Goal: Task Accomplishment & Management: Use online tool/utility

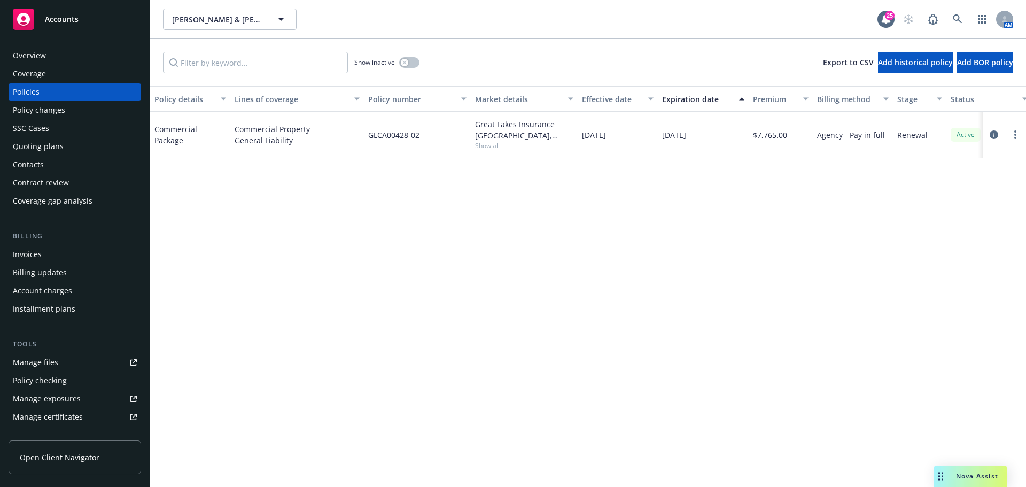
click at [189, 217] on div "Policy details Lines of coverage Policy number Market details Effective date Ex…" at bounding box center [588, 286] width 876 height 401
click at [1017, 136] on link "more" at bounding box center [1015, 134] width 13 height 13
click at [946, 194] on link "End policy" at bounding box center [958, 199] width 126 height 21
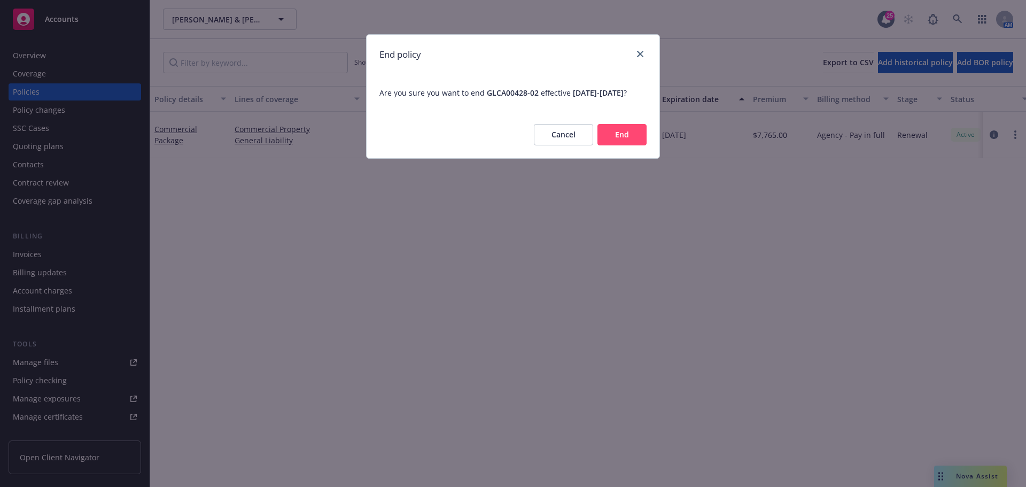
click at [622, 145] on button "End" at bounding box center [621, 134] width 49 height 21
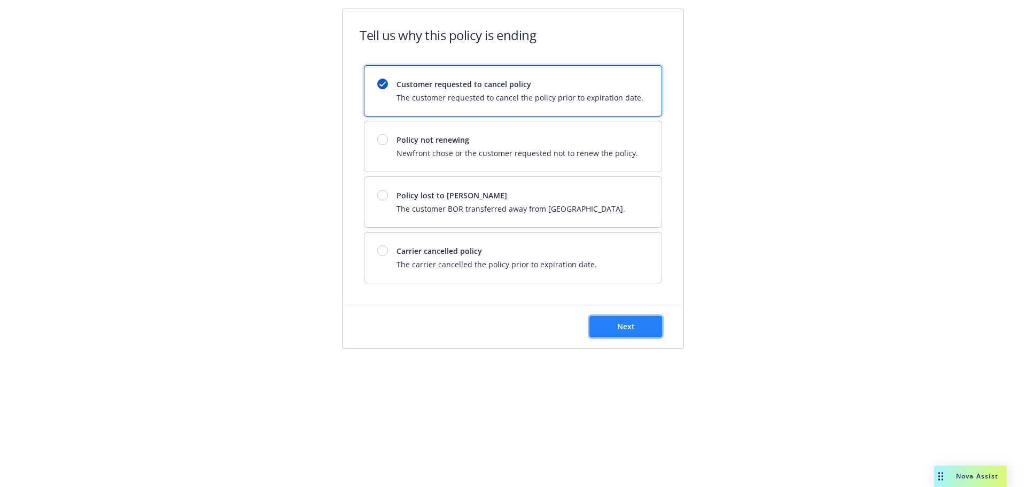
click at [622, 326] on span "Next" at bounding box center [626, 326] width 18 height 10
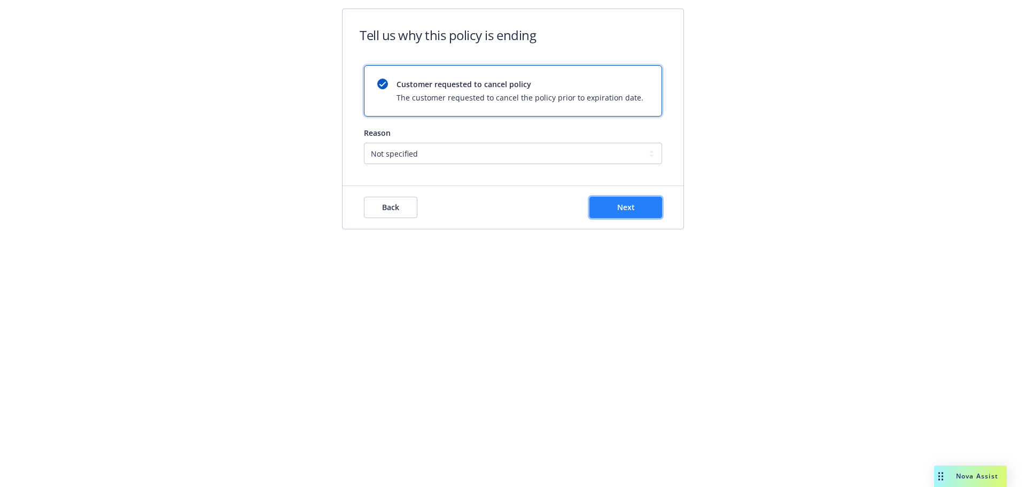
click at [612, 215] on button "Next" at bounding box center [625, 207] width 73 height 21
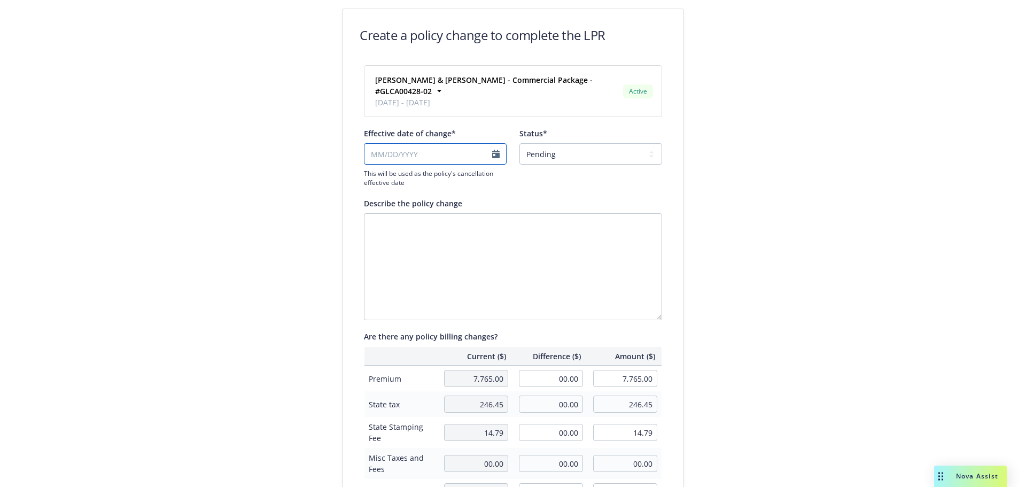
select select "October"
select select "2025"
click at [486, 143] on input "Effective date of change*" at bounding box center [435, 153] width 143 height 21
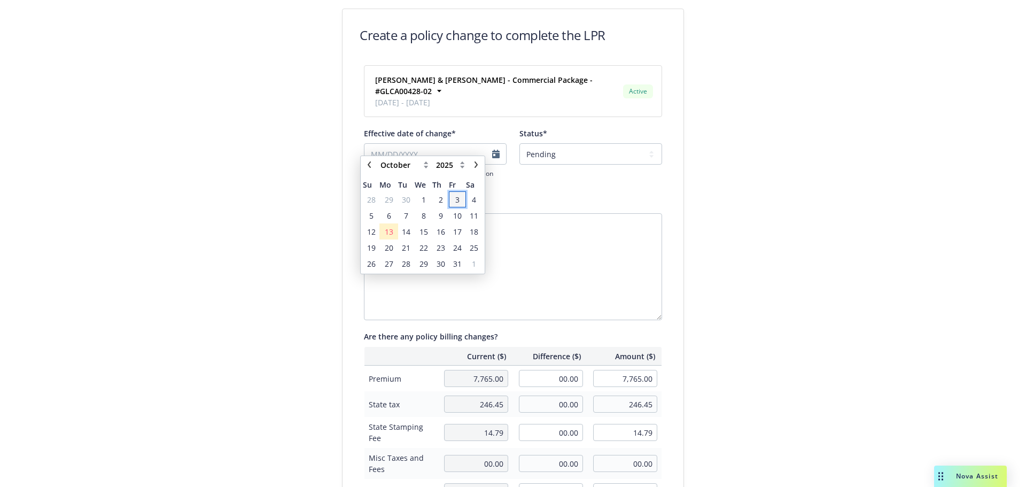
click at [452, 197] on span "3" at bounding box center [457, 199] width 14 height 13
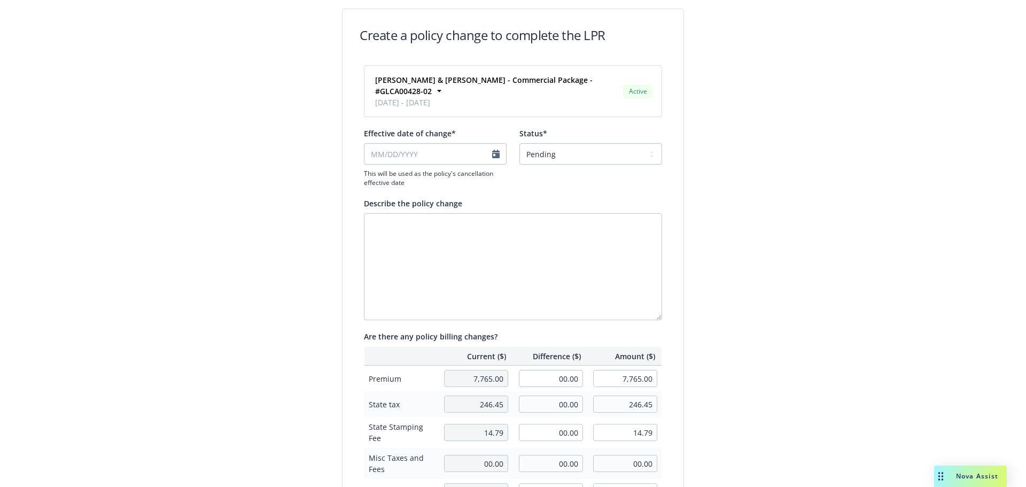
type input "10/03/2025"
click at [587, 143] on select "Pending Confirmed" at bounding box center [590, 153] width 143 height 21
select select "Confirmed"
click at [519, 143] on select "Pending Confirmed" at bounding box center [590, 153] width 143 height 21
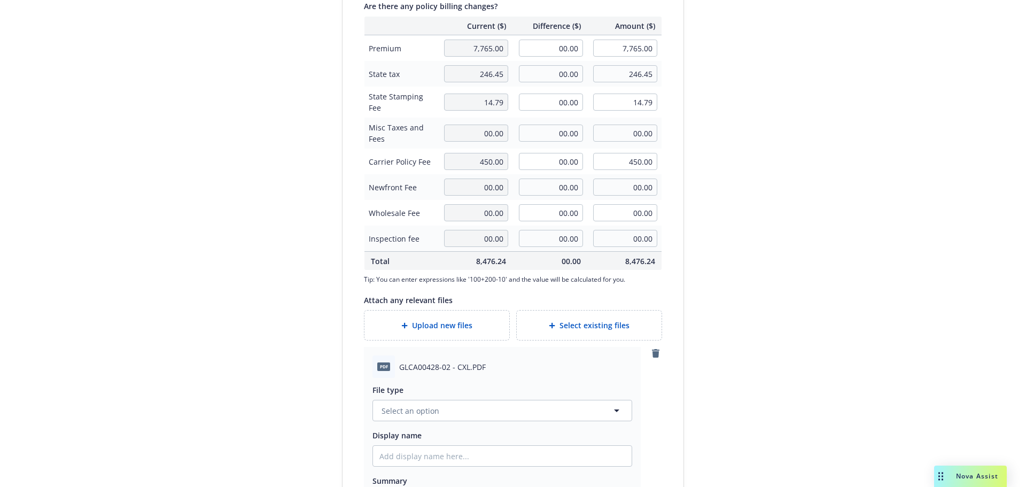
scroll to position [434, 0]
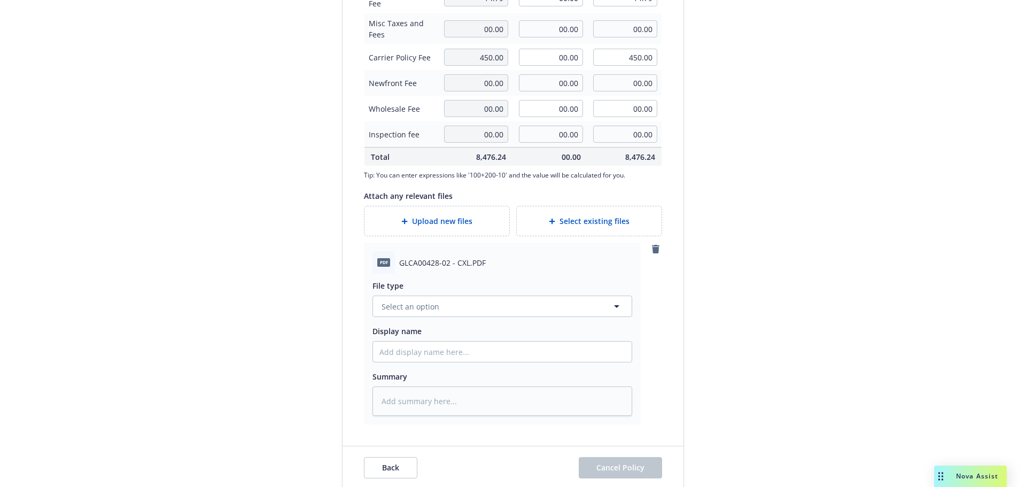
click at [519, 306] on div "File type Select an option Display name Summary" at bounding box center [502, 345] width 260 height 142
click at [519, 296] on button "Select an option" at bounding box center [502, 305] width 260 height 21
type input "cancell"
click at [502, 243] on div "Cancellation Confirmation" at bounding box center [502, 247] width 246 height 15
type textarea "x"
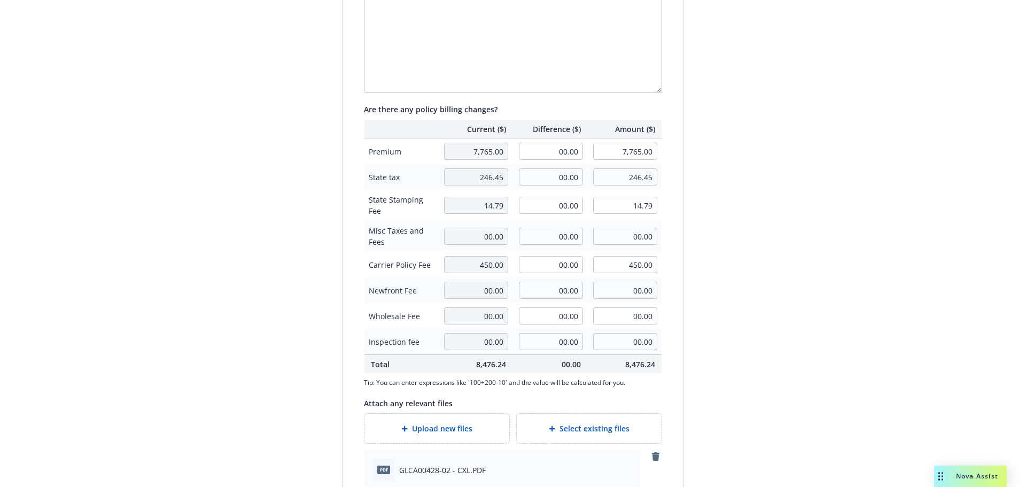
scroll to position [185, 0]
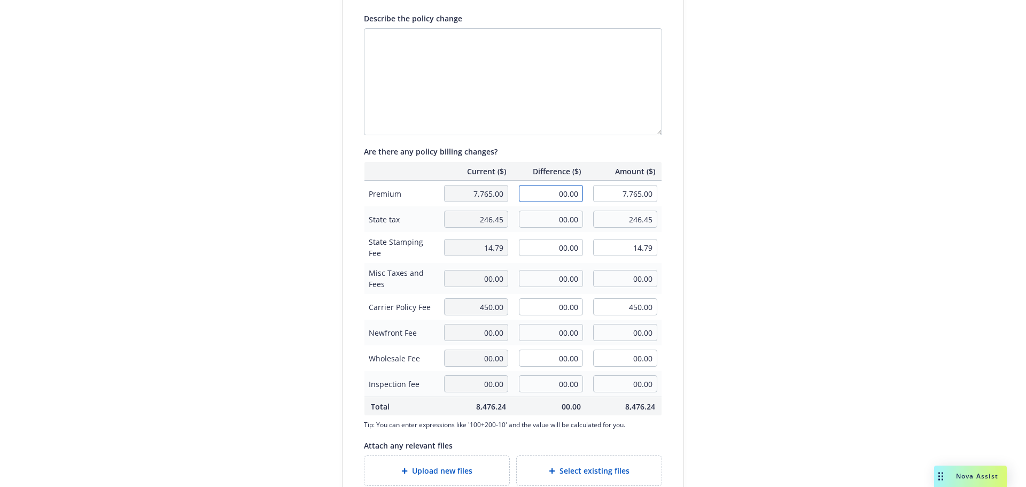
click at [549, 185] on input "00.00" at bounding box center [551, 193] width 64 height 17
type input "00.00"
type textarea "x"
click at [564, 185] on input "00.00" at bounding box center [551, 193] width 64 height 17
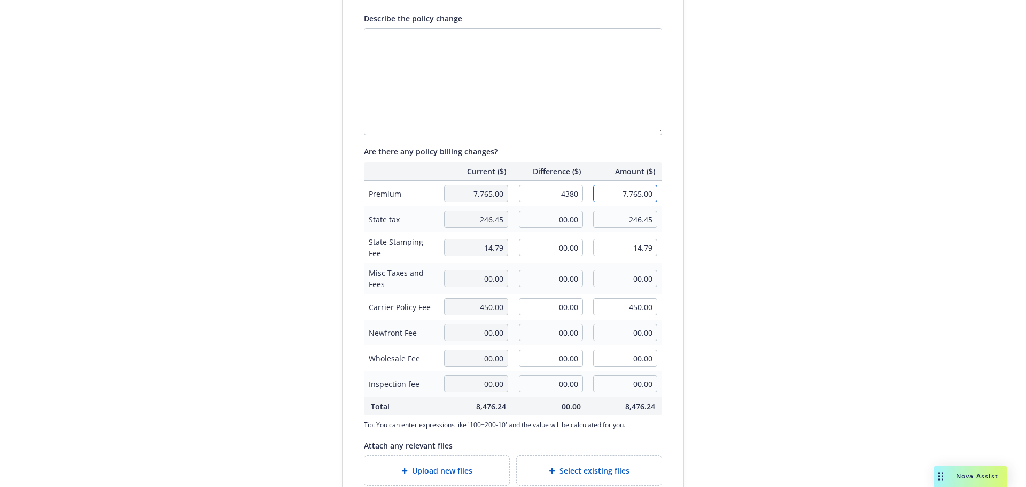
type input "-4,380.00"
type input "3,385.00"
type textarea "x"
type input "-131.40"
type input "115.05"
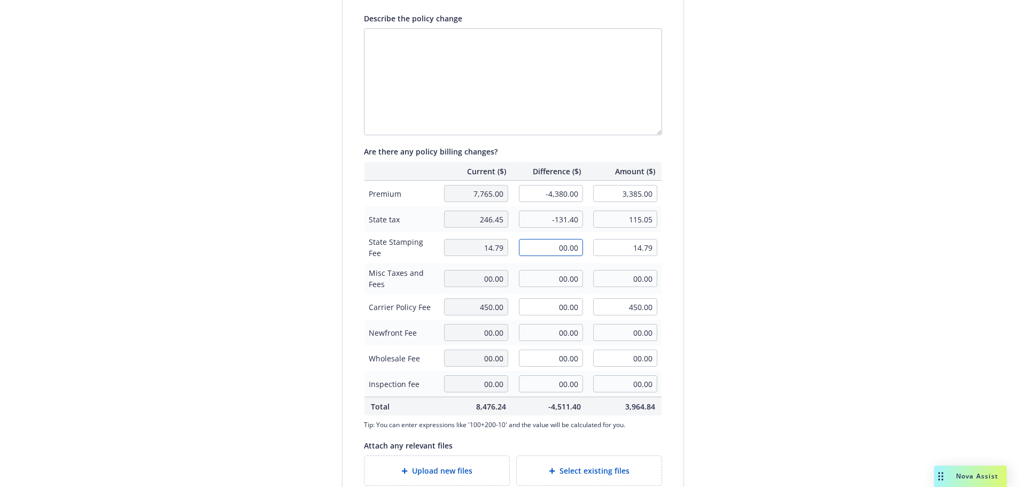
type textarea "x"
type input "-7.88"
type input "6.91"
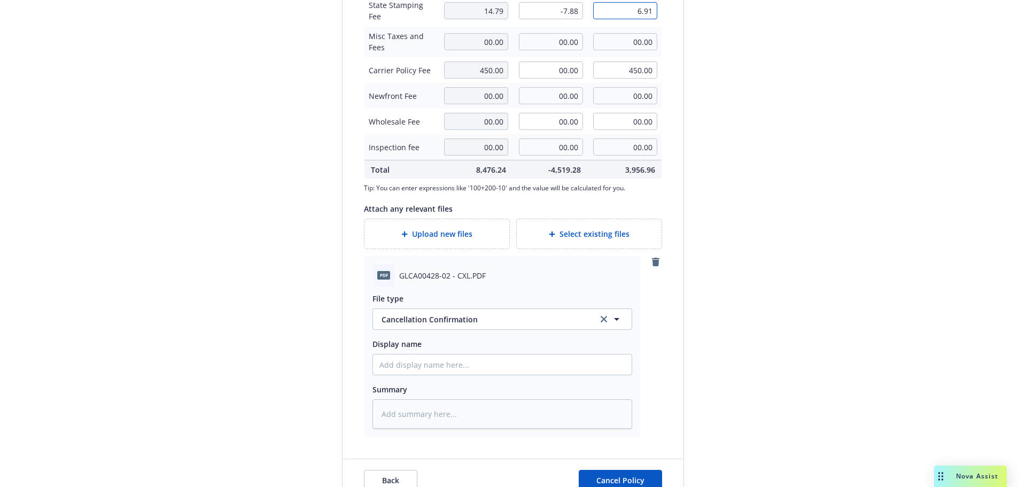
scroll to position [434, 0]
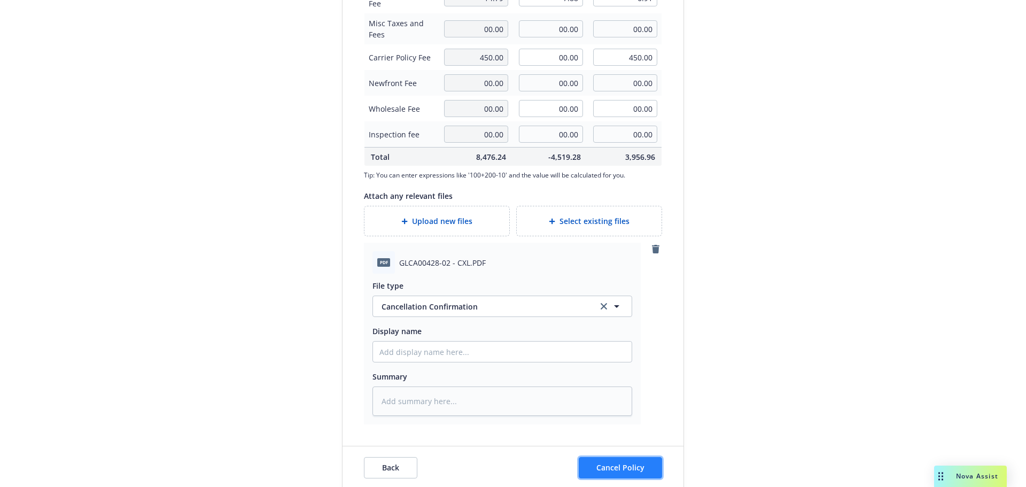
click at [633, 462] on span "Cancel Policy" at bounding box center [620, 467] width 48 height 10
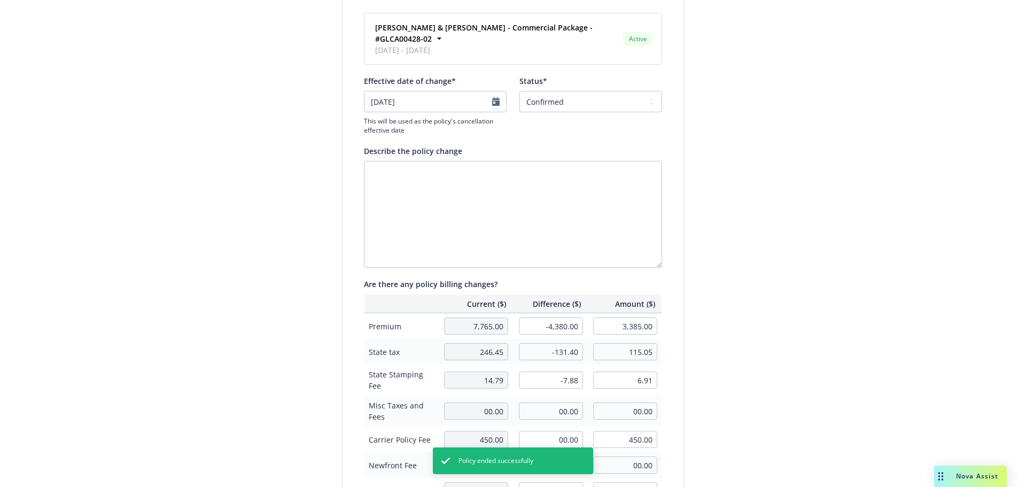
scroll to position [0, 0]
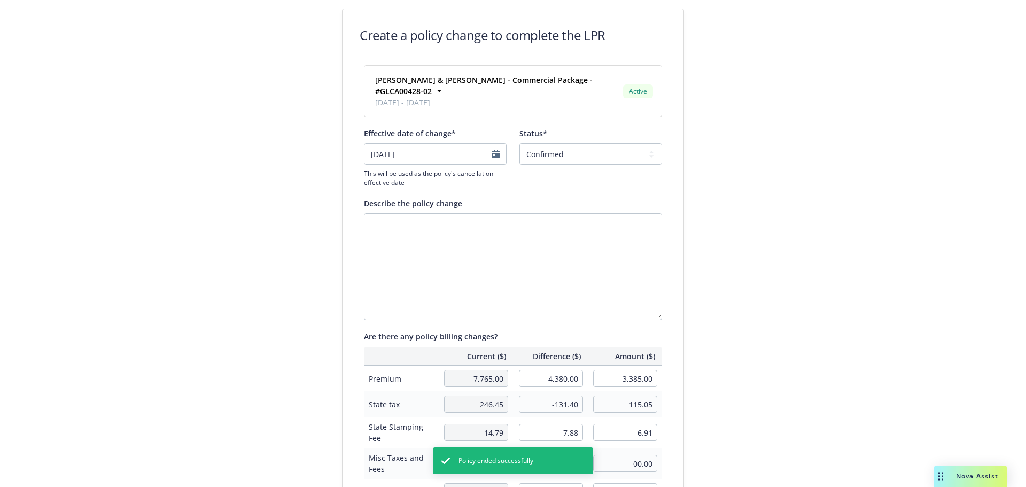
type textarea "x"
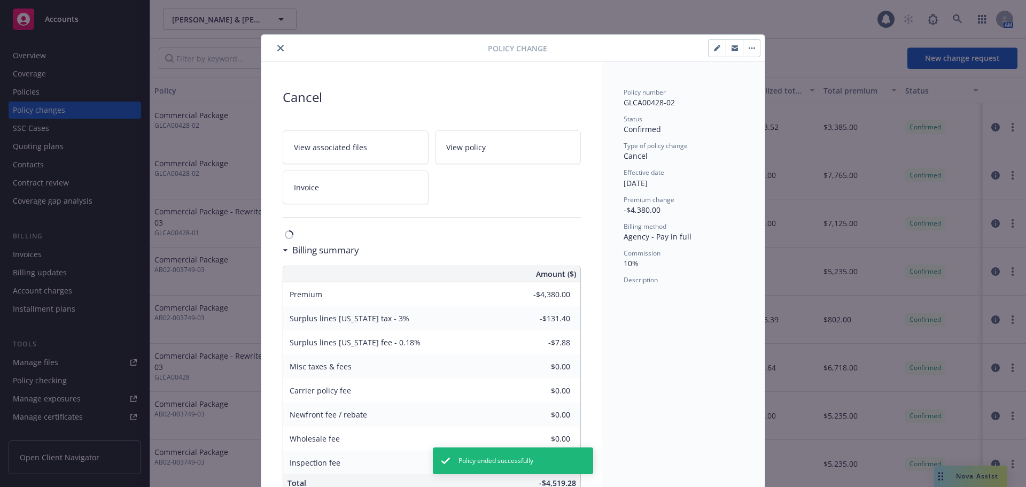
scroll to position [27, 0]
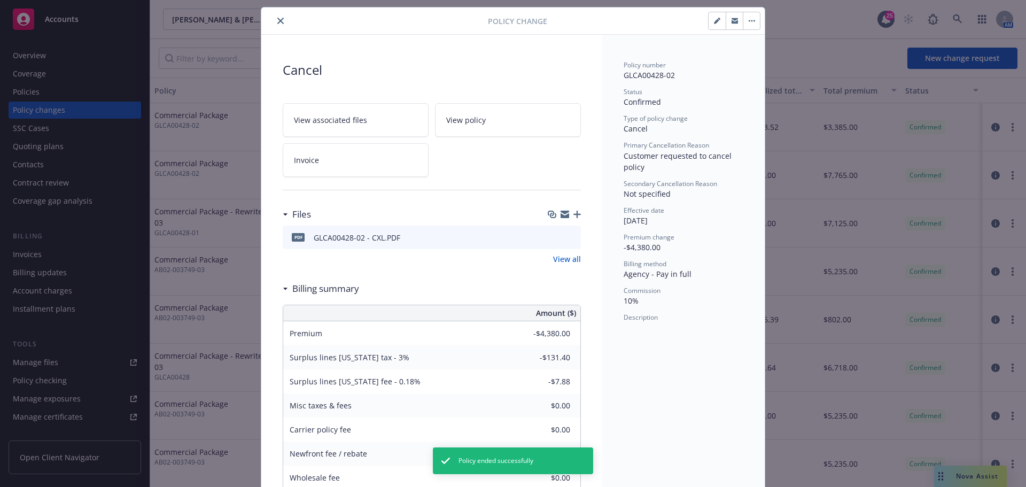
click at [274, 24] on button "close" at bounding box center [280, 20] width 13 height 13
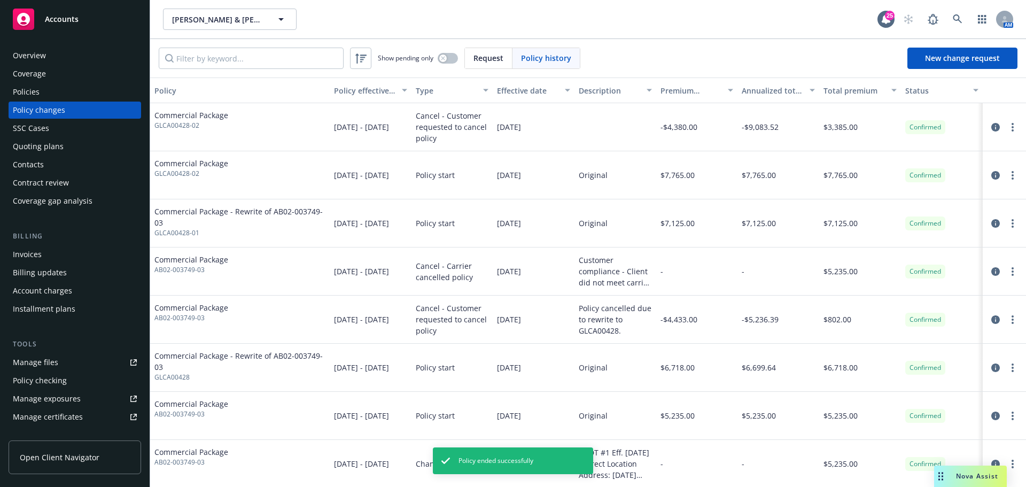
click at [72, 260] on div "Invoices" at bounding box center [75, 254] width 124 height 17
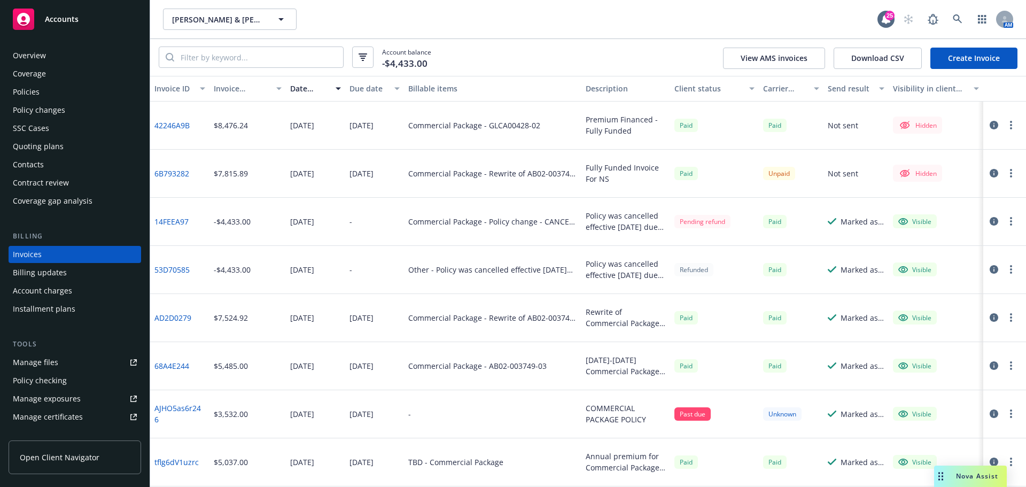
click at [969, 58] on link "Create Invoice" at bounding box center [973, 58] width 87 height 21
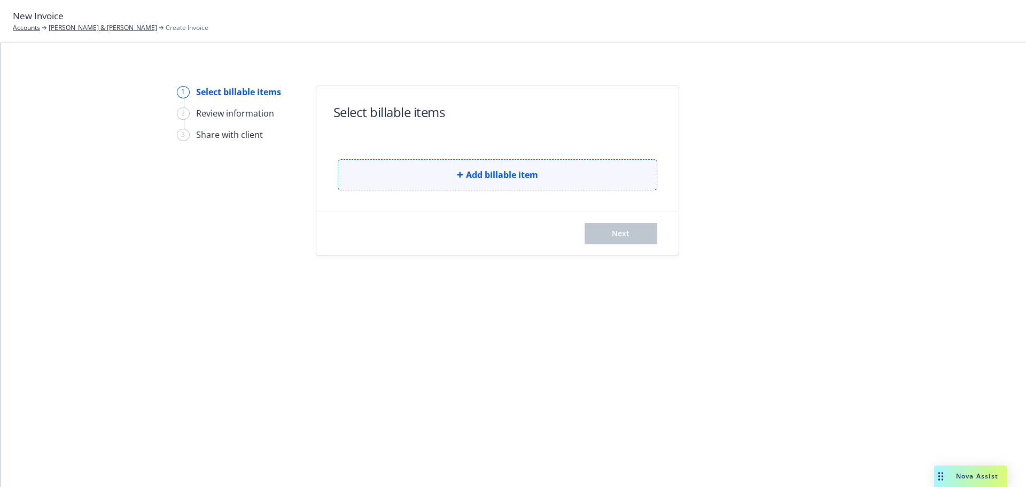
click at [504, 187] on button "Add billable item" at bounding box center [497, 174] width 319 height 31
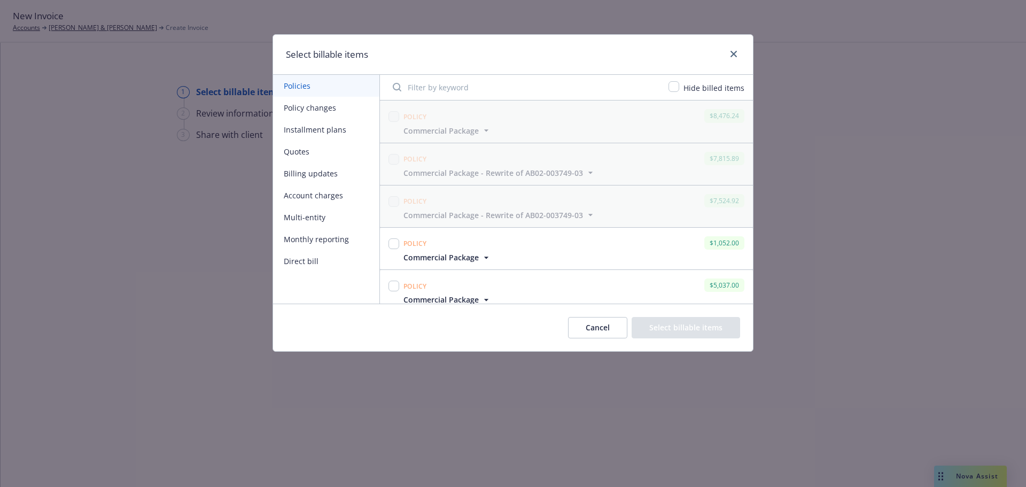
click at [318, 112] on button "Policy changes" at bounding box center [326, 108] width 106 height 22
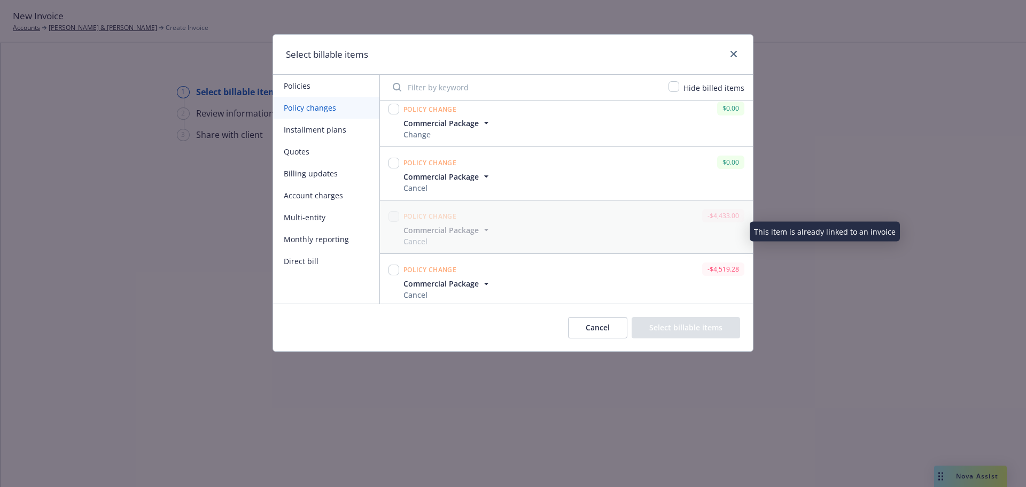
scroll to position [11, 0]
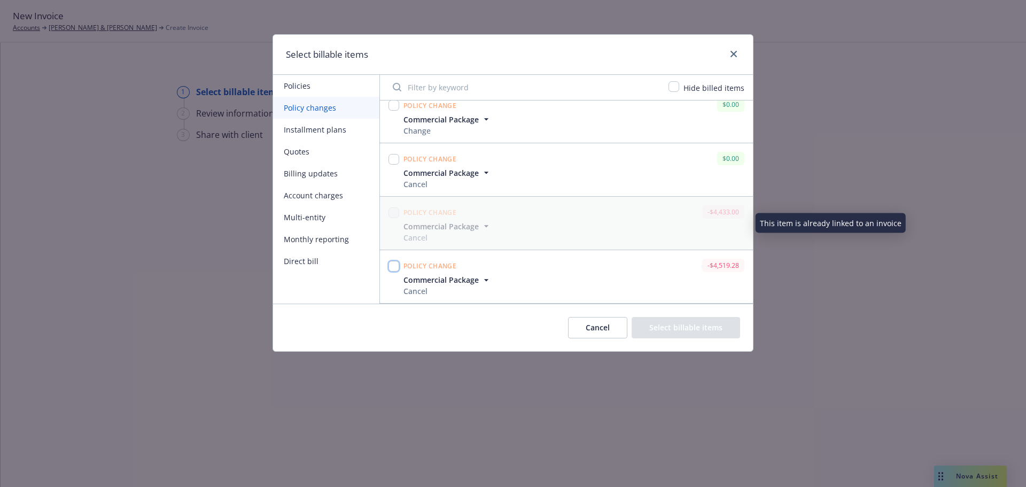
click at [395, 266] on input "checkbox" at bounding box center [393, 266] width 11 height 11
checkbox input "true"
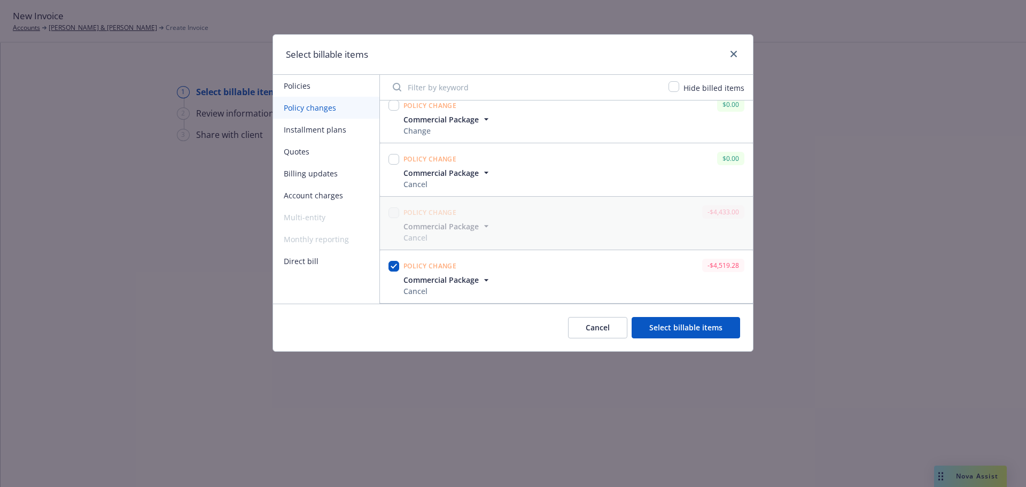
click at [644, 328] on button "Select billable items" at bounding box center [685, 327] width 108 height 21
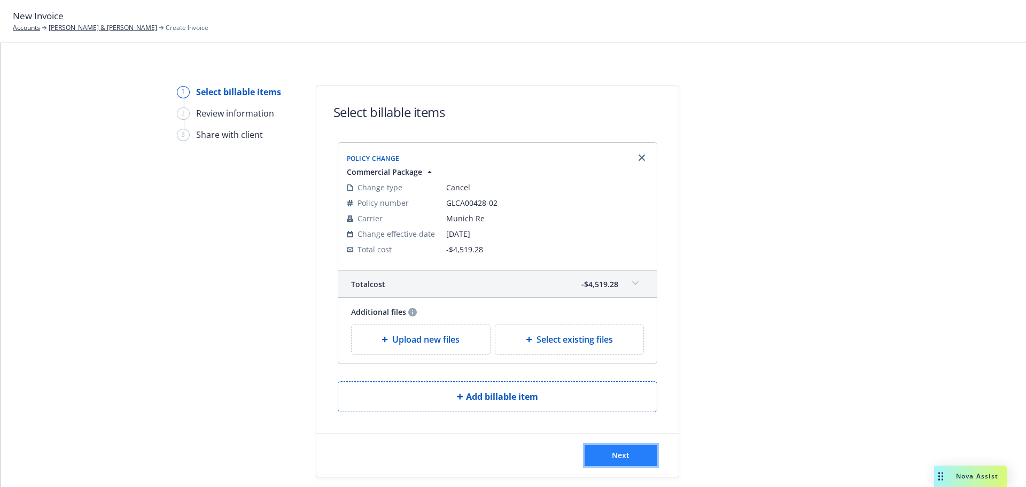
click at [621, 452] on span "Next" at bounding box center [621, 455] width 18 height 10
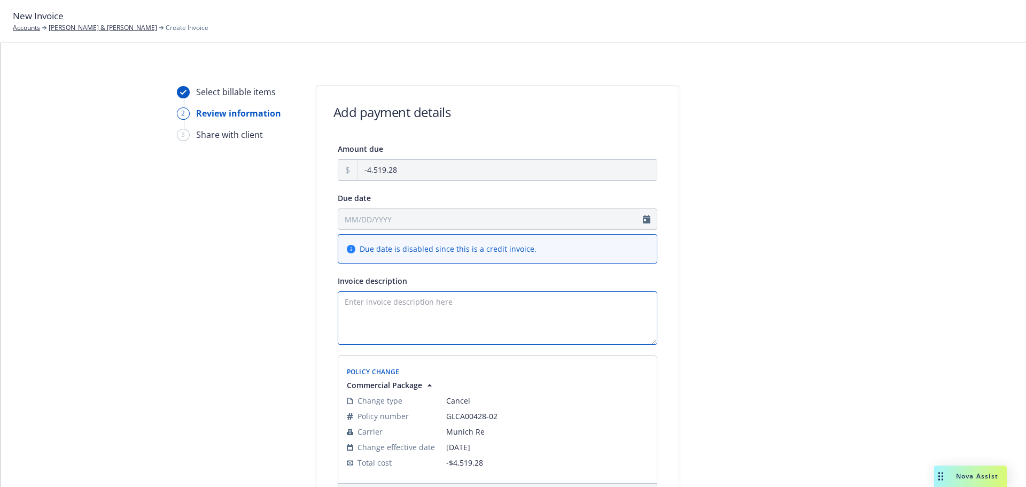
click at [475, 306] on textarea "Invoice description" at bounding box center [497, 317] width 319 height 53
click at [427, 306] on textarea "Invoice description" at bounding box center [497, 317] width 319 height 53
click at [465, 305] on textarea "Invoice description" at bounding box center [497, 317] width 319 height 53
paste textarea "Jenny Tran & Peter"
paste textarea "Commercial Package"
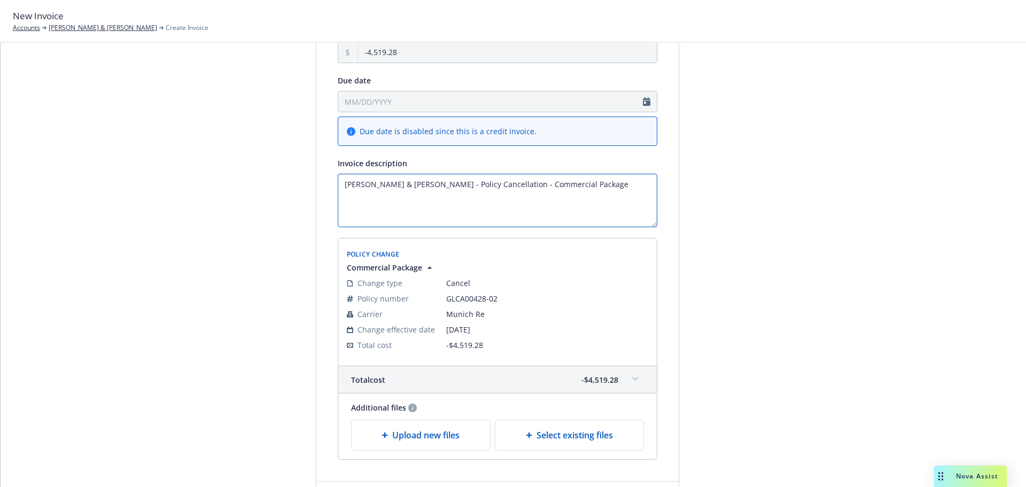
scroll to position [198, 0]
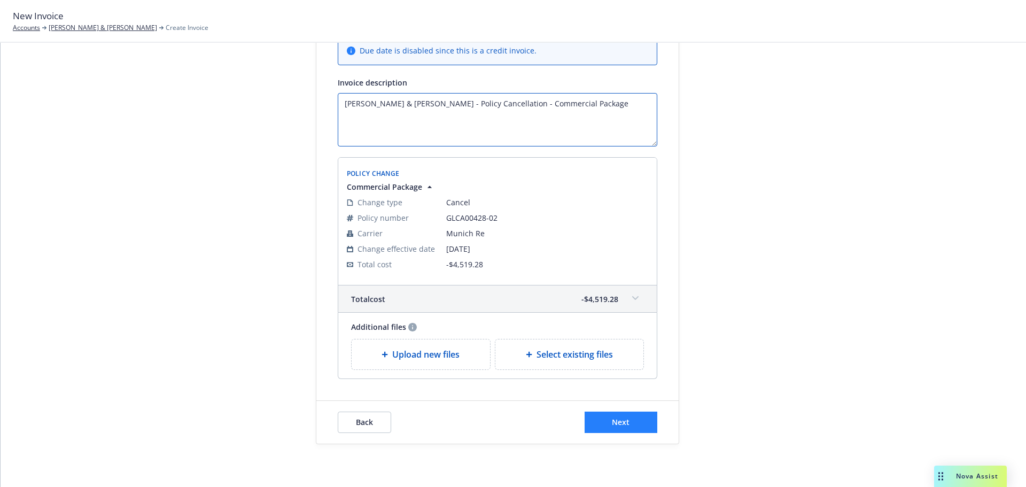
type textarea "Jenny Tran & Peter - Policy Cancellation - Commercial Package"
click at [625, 424] on span "Next" at bounding box center [621, 422] width 18 height 10
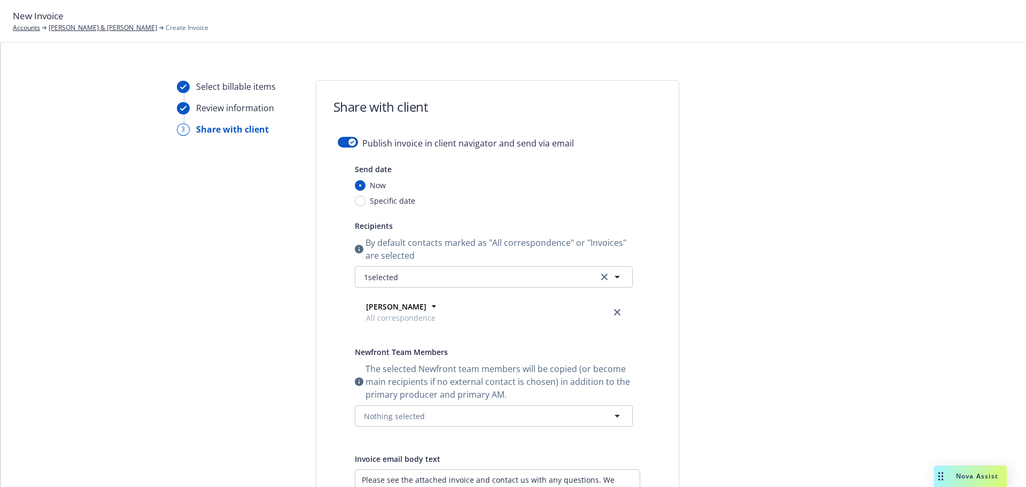
scroll to position [0, 0]
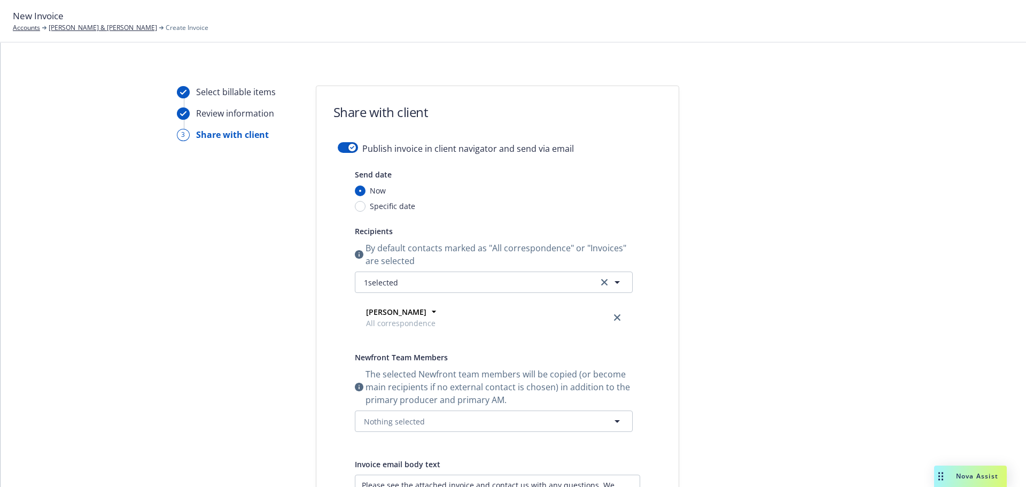
click at [343, 156] on div "Publish invoice in client navigator and send via email" at bounding box center [497, 155] width 319 height 26
click at [342, 148] on button "button" at bounding box center [348, 147] width 20 height 11
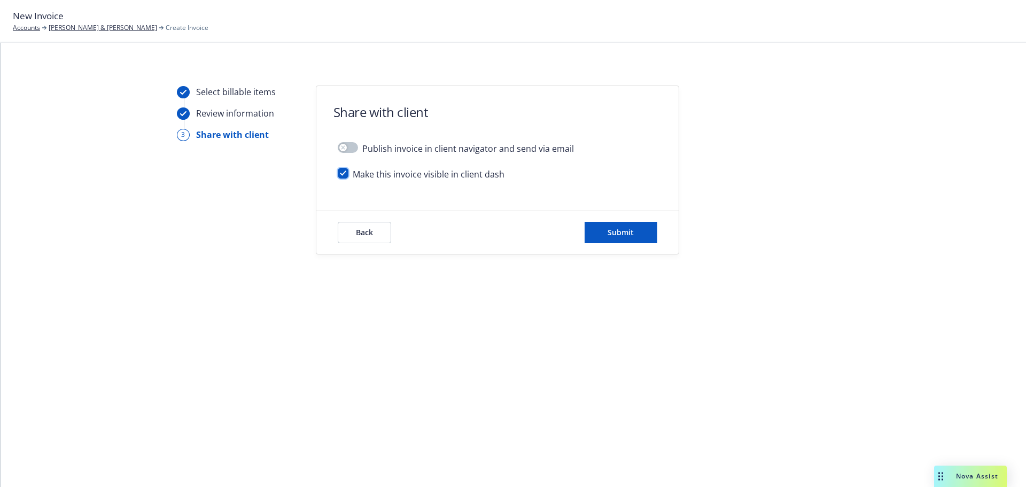
click at [341, 168] on input "checkbox" at bounding box center [343, 173] width 11 height 11
checkbox input "false"
click at [628, 236] on span "Submit" at bounding box center [620, 232] width 26 height 10
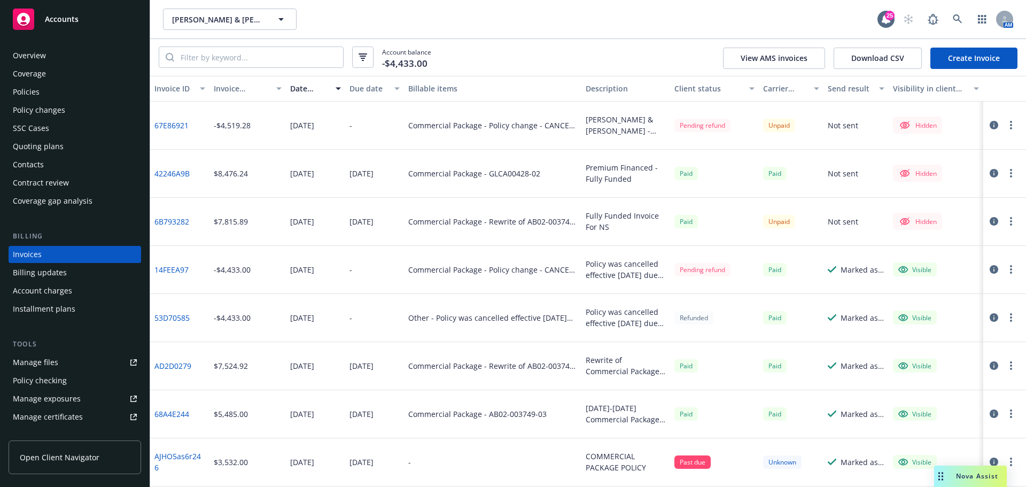
click at [1006, 124] on button "button" at bounding box center [1010, 125] width 13 height 13
click at [989, 122] on icon "button" at bounding box center [993, 125] width 9 height 9
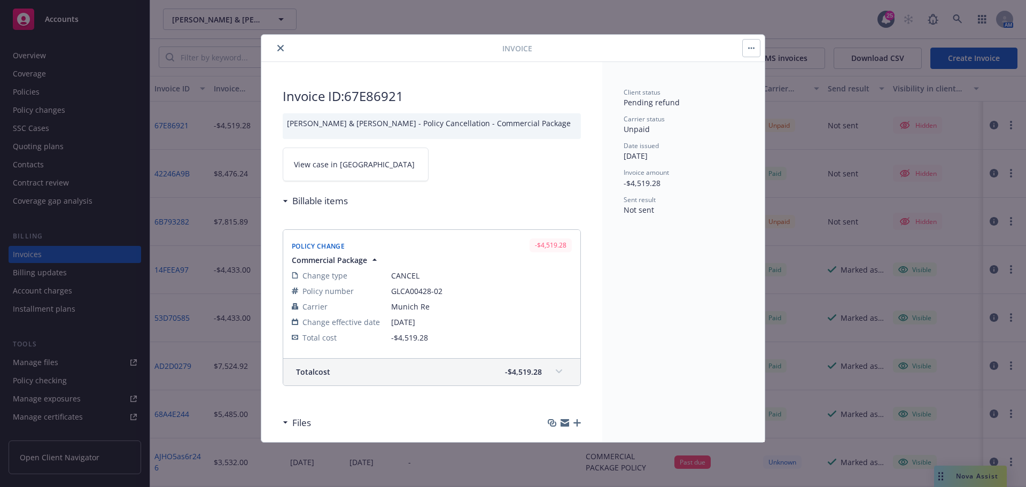
click at [324, 160] on span "View case in SSC" at bounding box center [354, 164] width 121 height 11
click at [283, 49] on icon "close" at bounding box center [280, 48] width 6 height 6
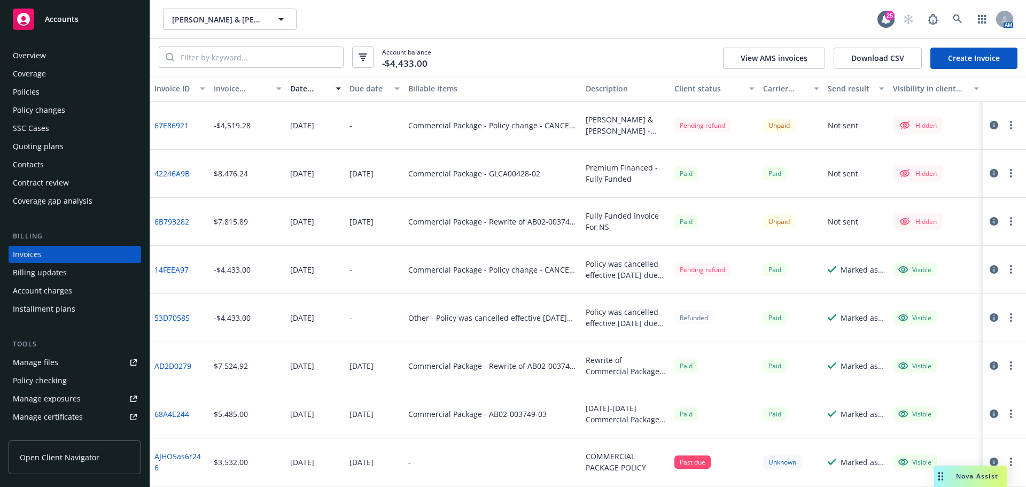
click at [24, 51] on div "Overview" at bounding box center [29, 55] width 33 height 17
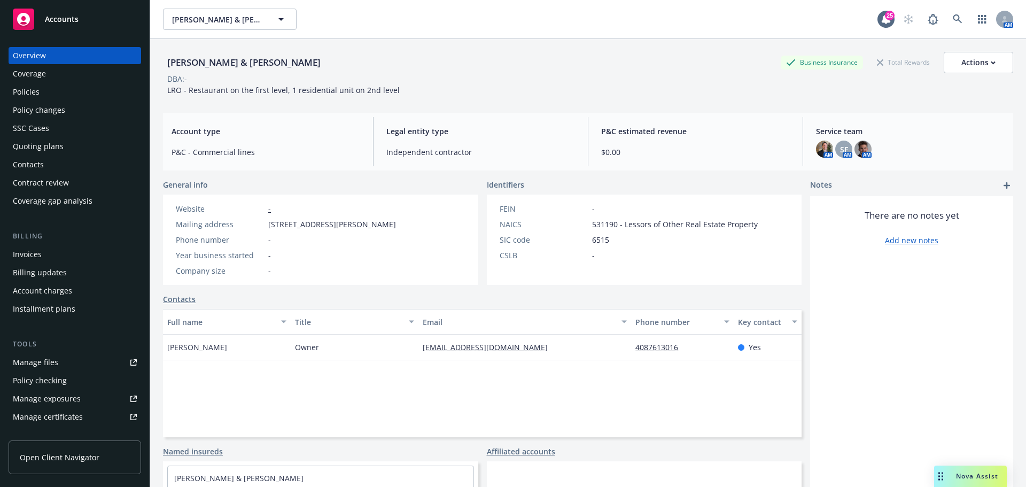
click at [40, 103] on div "Policy changes" at bounding box center [39, 110] width 52 height 17
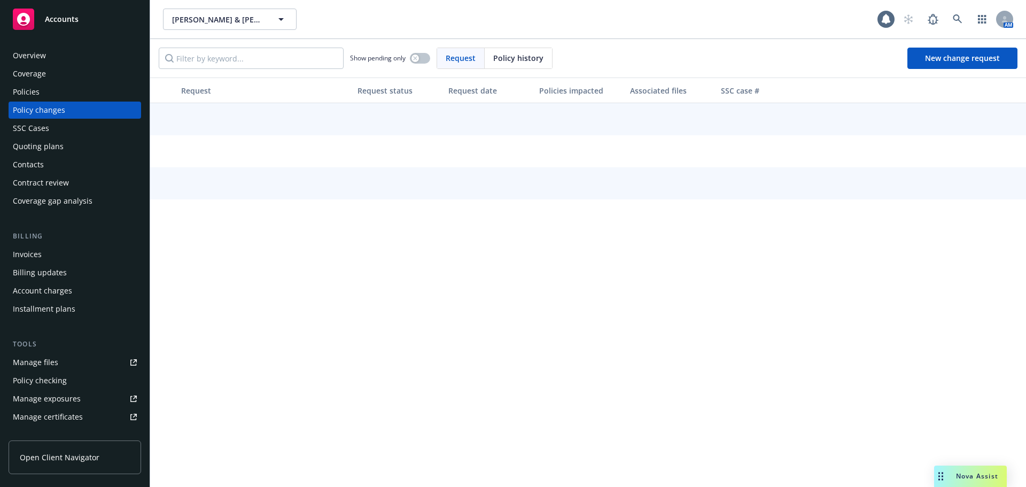
click at [40, 91] on div "Policies" at bounding box center [75, 91] width 124 height 17
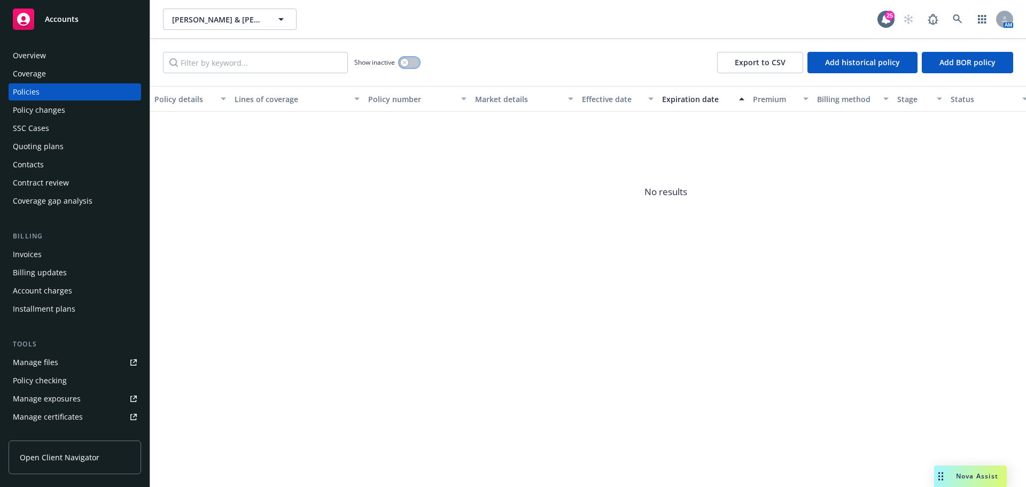
drag, startPoint x: 405, startPoint y: 60, endPoint x: 467, endPoint y: 81, distance: 64.9
click at [406, 60] on div "button" at bounding box center [404, 62] width 7 height 7
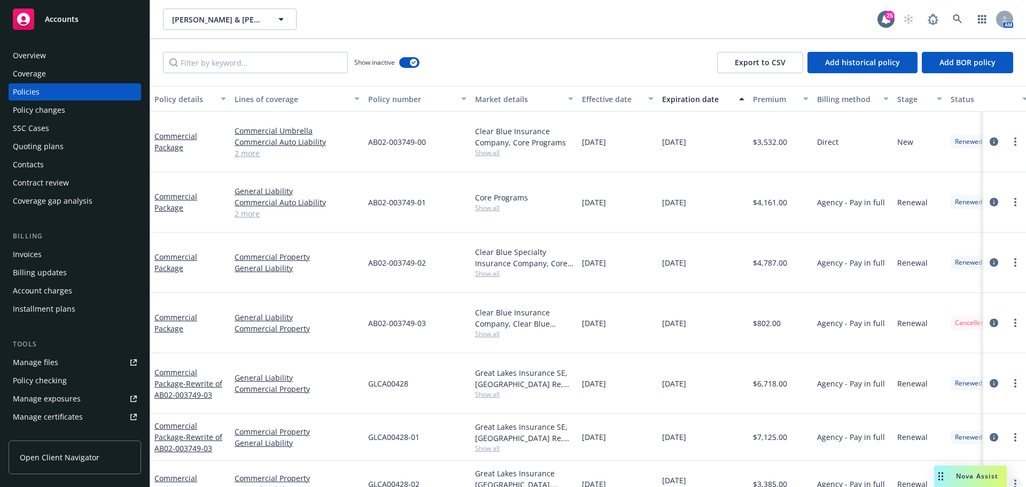
click at [1011, 477] on link "more" at bounding box center [1015, 483] width 13 height 13
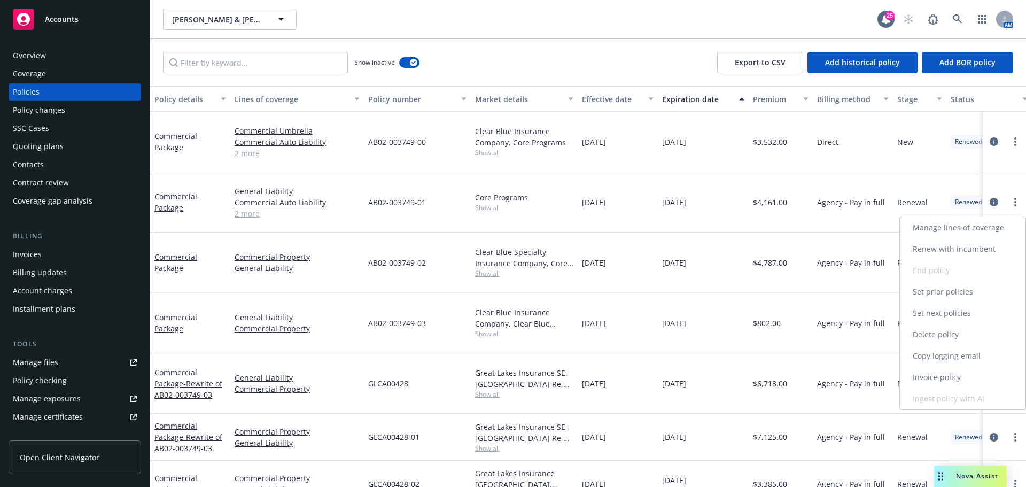
click at [973, 363] on link "Copy logging email" at bounding box center [963, 355] width 126 height 21
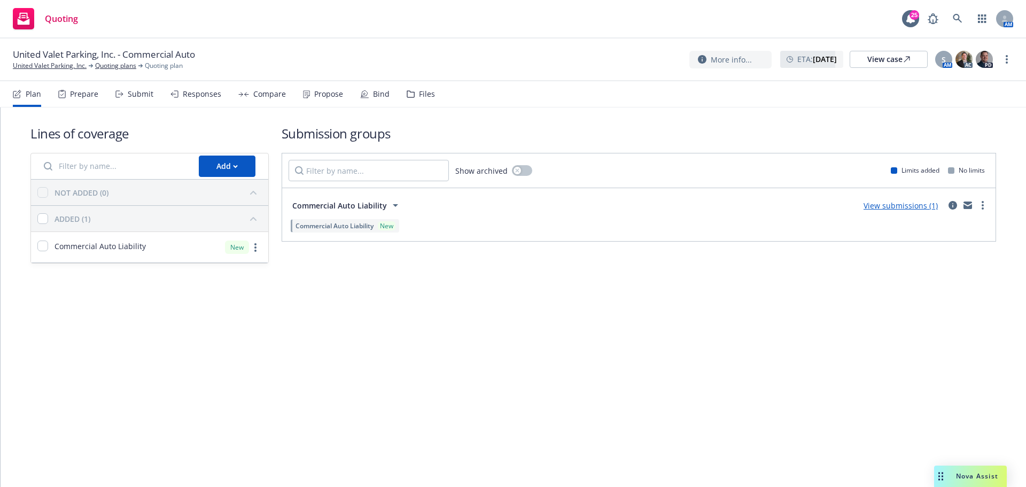
click at [316, 91] on div "Propose" at bounding box center [328, 94] width 29 height 9
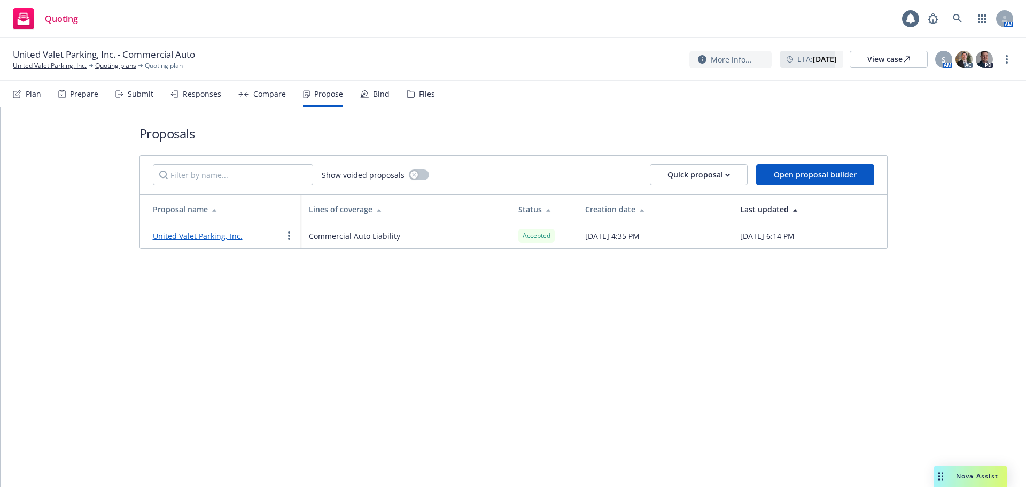
click at [354, 91] on div "Plan Prepare Submit Responses Compare Propose Bind Files" at bounding box center [224, 94] width 422 height 26
click at [363, 93] on icon at bounding box center [364, 94] width 9 height 9
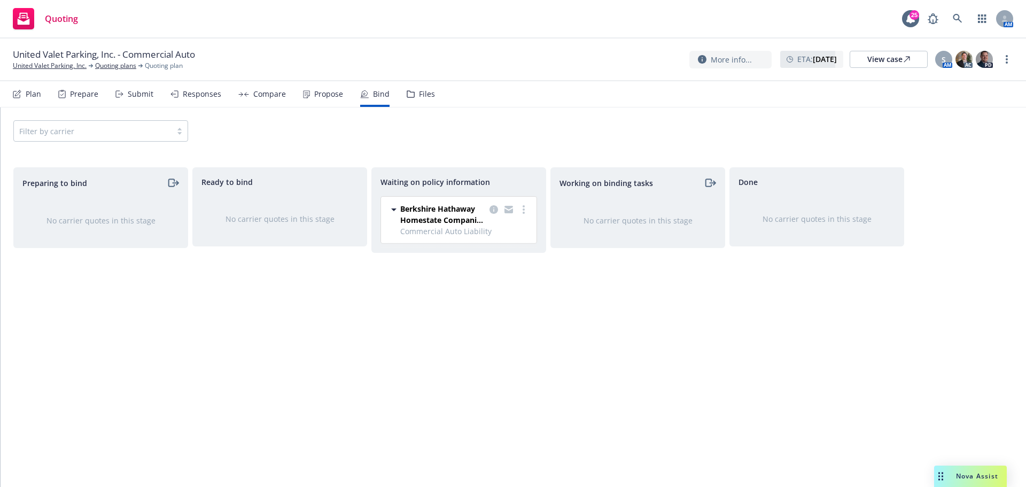
click at [517, 213] on div at bounding box center [508, 214] width 43 height 22
click at [526, 211] on link "more" at bounding box center [523, 209] width 13 height 13
click at [506, 232] on span "Create policies" at bounding box center [472, 231] width 79 height 10
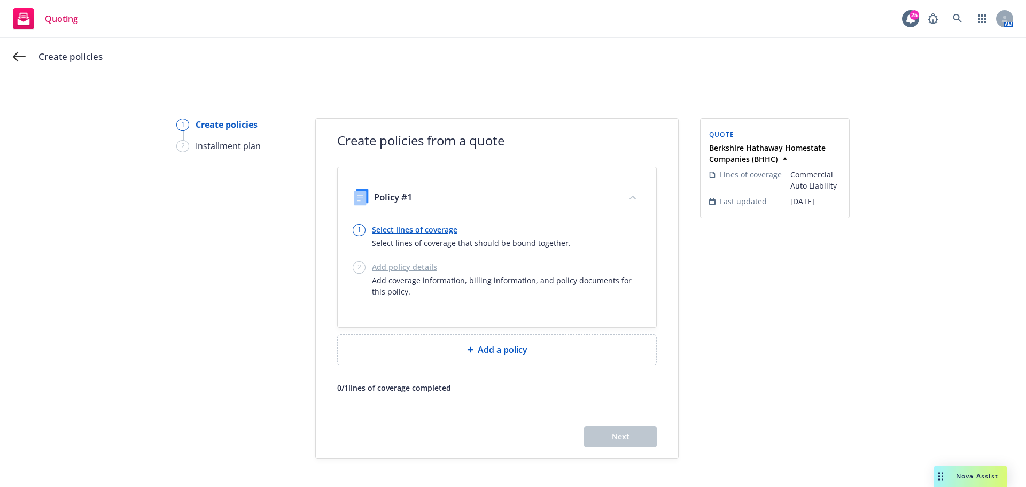
click at [404, 233] on link "Select lines of coverage" at bounding box center [471, 229] width 199 height 11
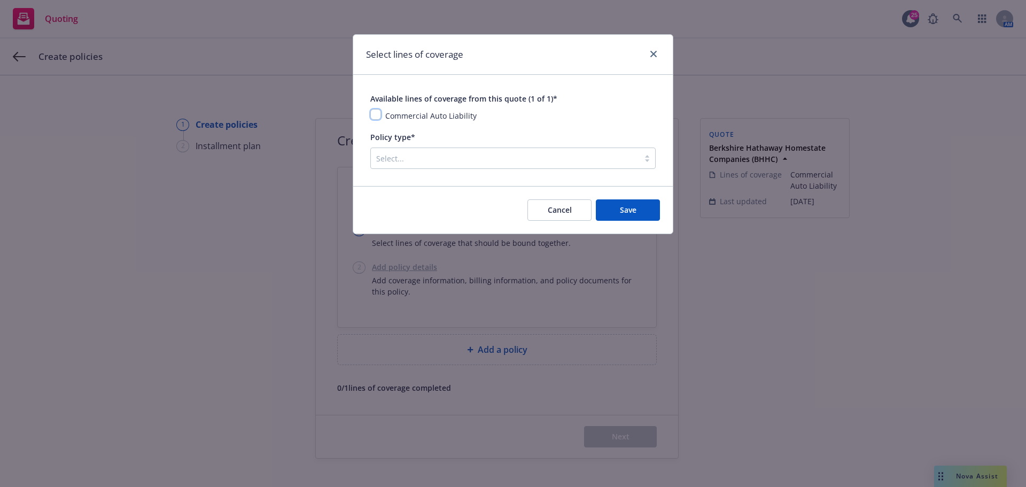
click at [374, 111] on input "checkbox" at bounding box center [375, 114] width 11 height 11
checkbox input "true"
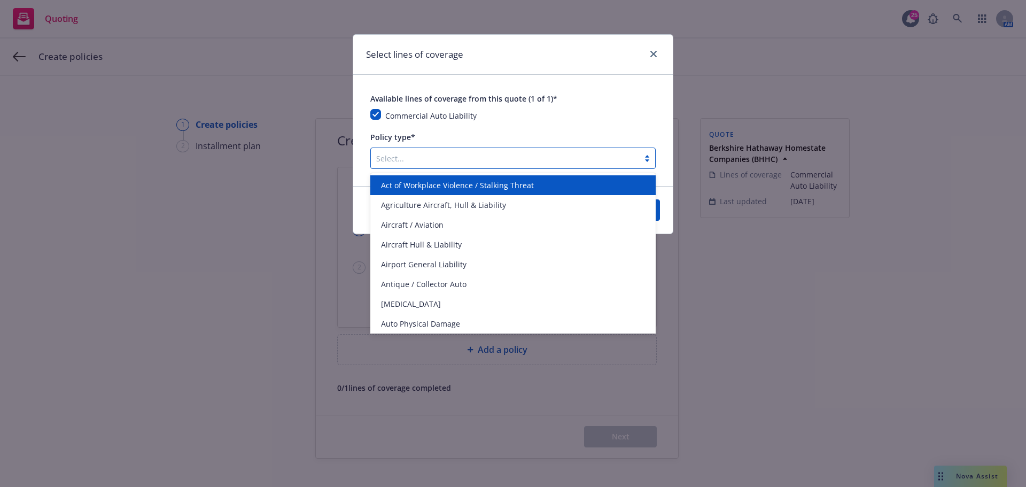
click at [399, 162] on div at bounding box center [504, 158] width 257 height 13
type input "commerc"
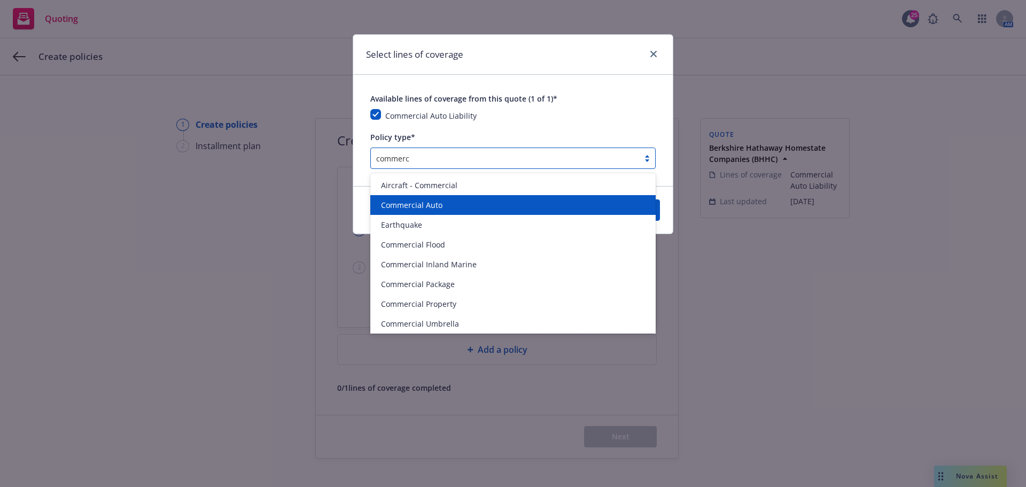
click at [415, 211] on div "Commercial Auto" at bounding box center [512, 205] width 285 height 20
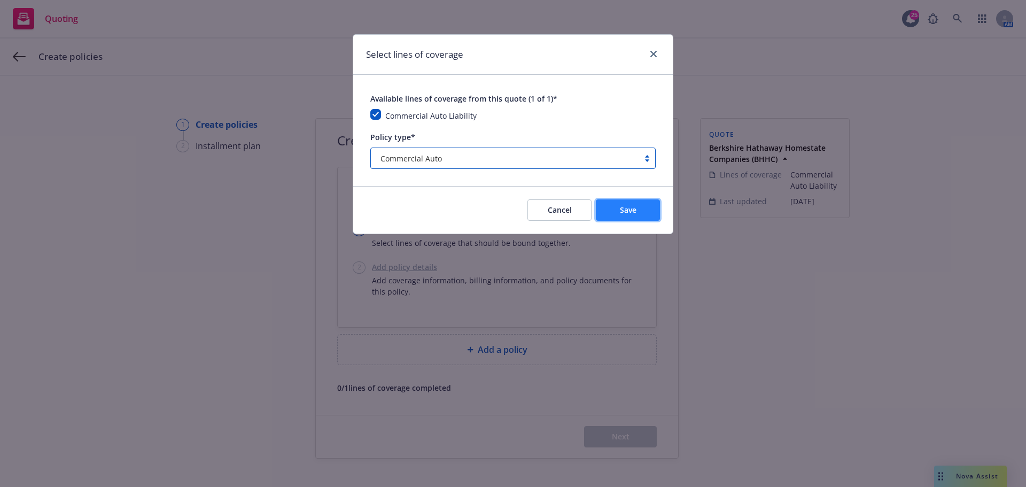
click at [621, 208] on span "Save" at bounding box center [628, 210] width 17 height 10
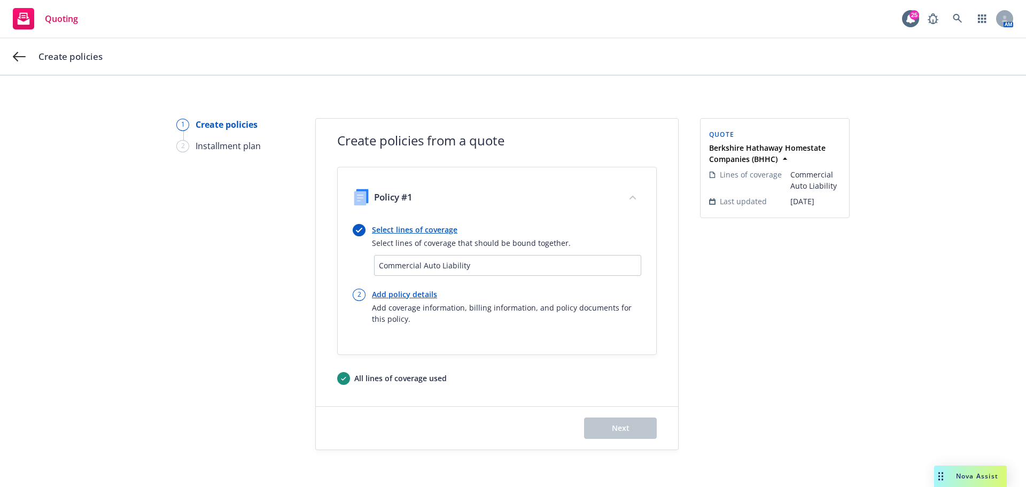
click at [410, 290] on link "Add policy details" at bounding box center [506, 293] width 269 height 11
select select "12"
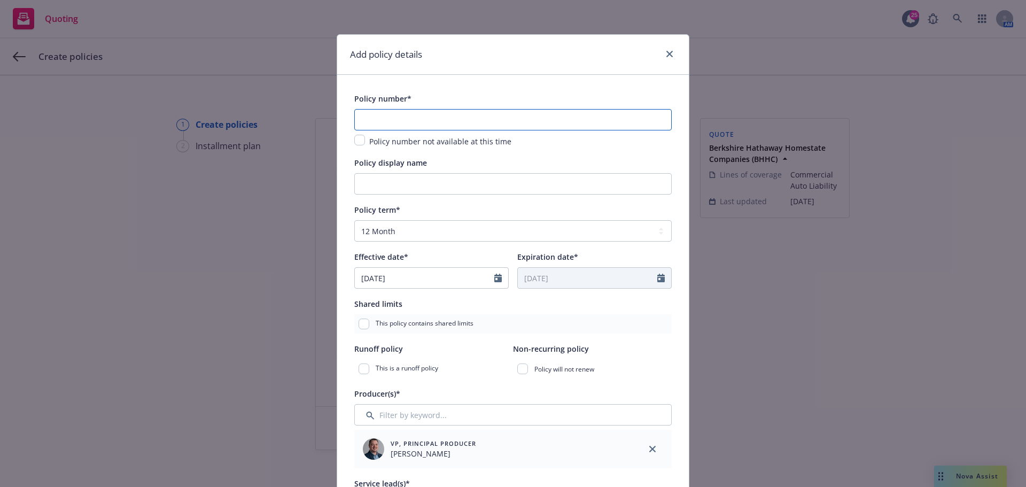
click at [528, 113] on input "text" at bounding box center [512, 119] width 317 height 21
paste input "01APM063092-01"
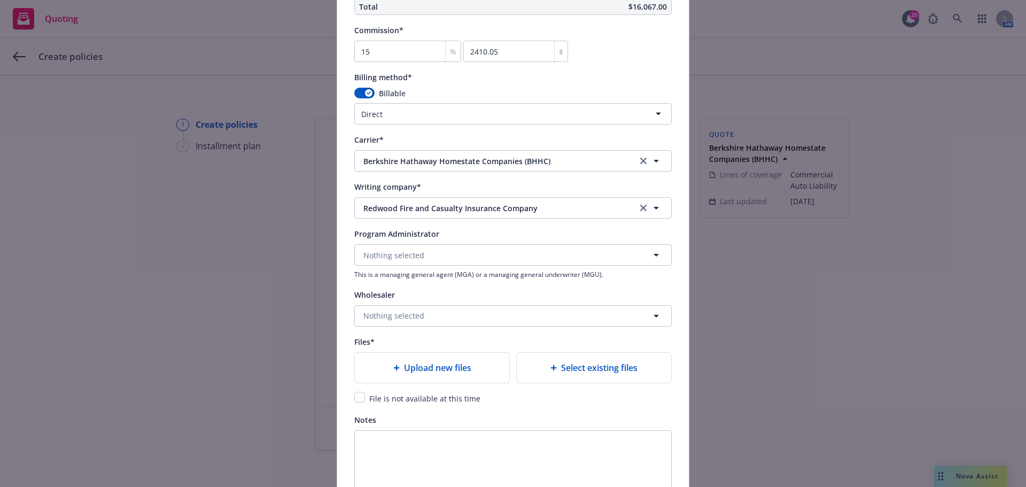
scroll to position [891, 0]
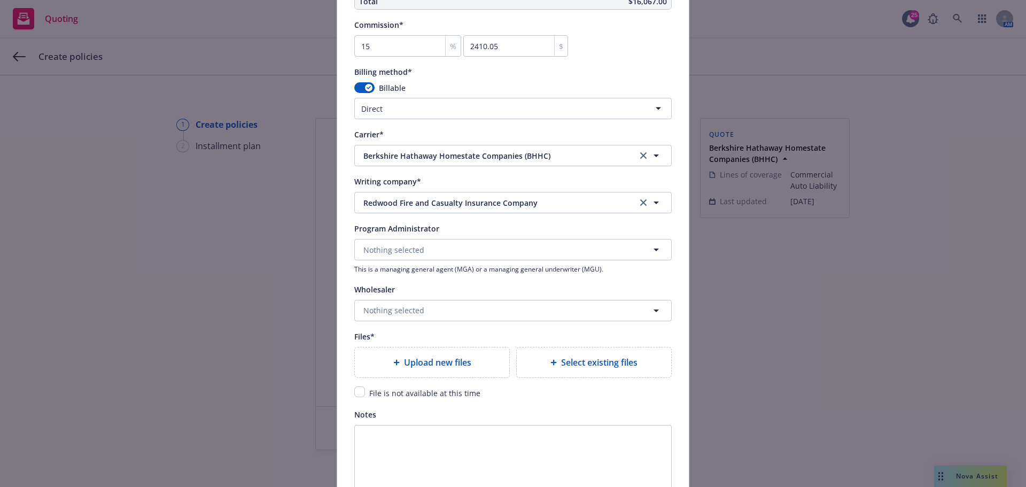
type input "01APM063092-01"
click at [359, 389] on input "checkbox" at bounding box center [359, 391] width 11 height 11
checkbox input "true"
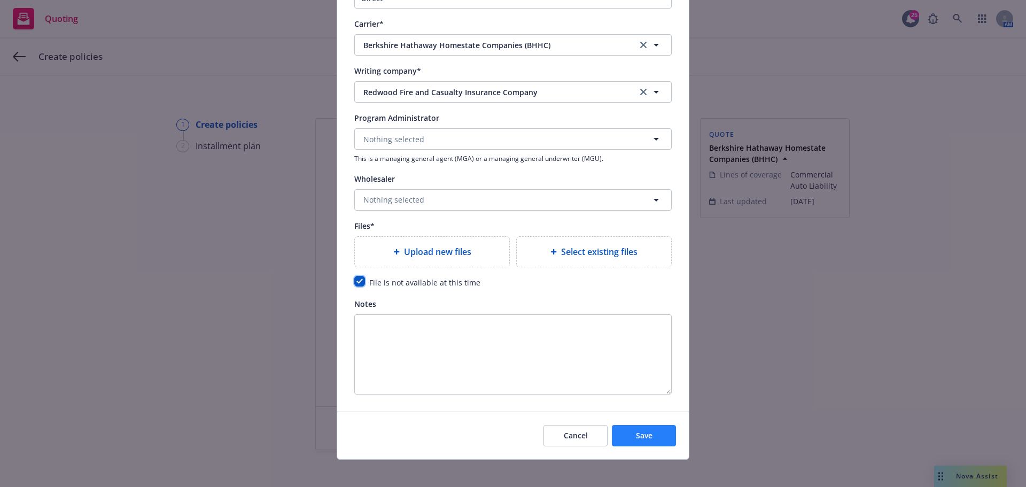
scroll to position [1008, 0]
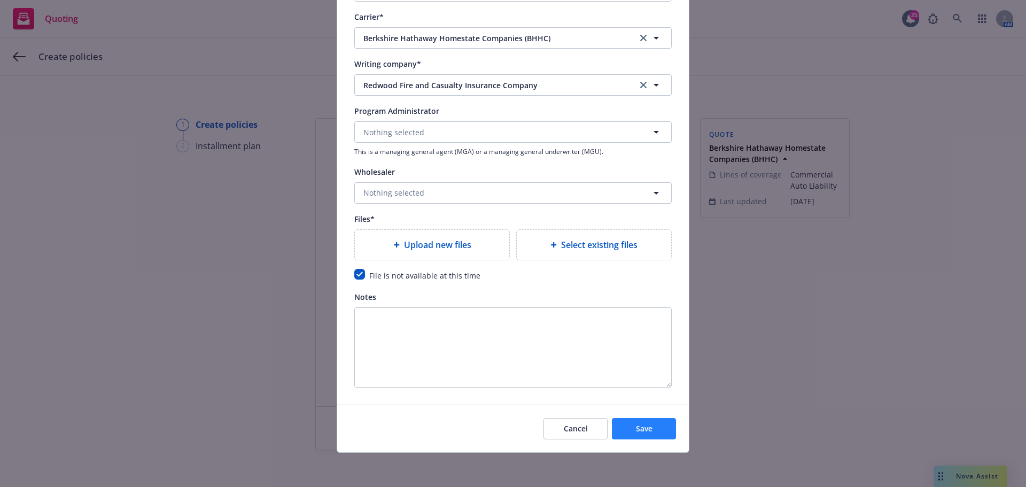
click at [634, 410] on div "Cancel Save" at bounding box center [513, 428] width 352 height 48
click at [640, 427] on span "Save" at bounding box center [644, 428] width 17 height 10
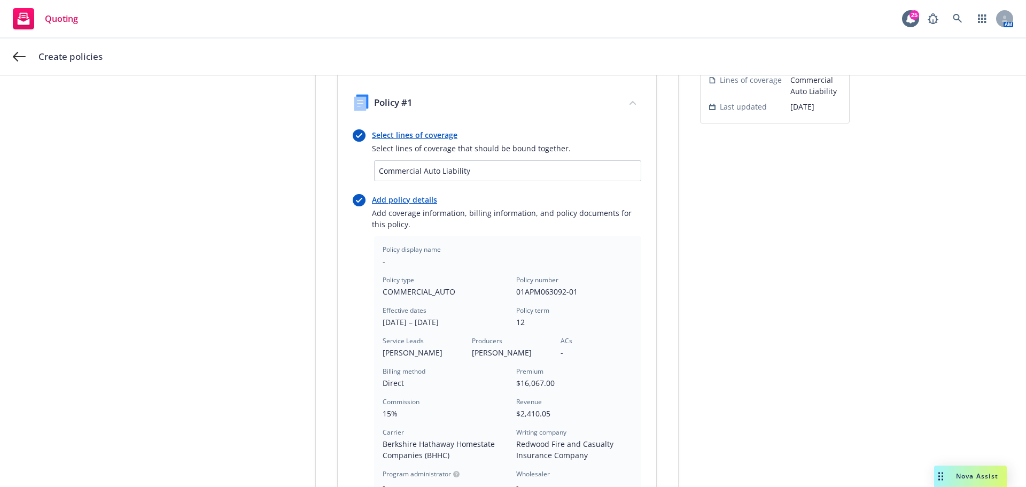
scroll to position [285, 0]
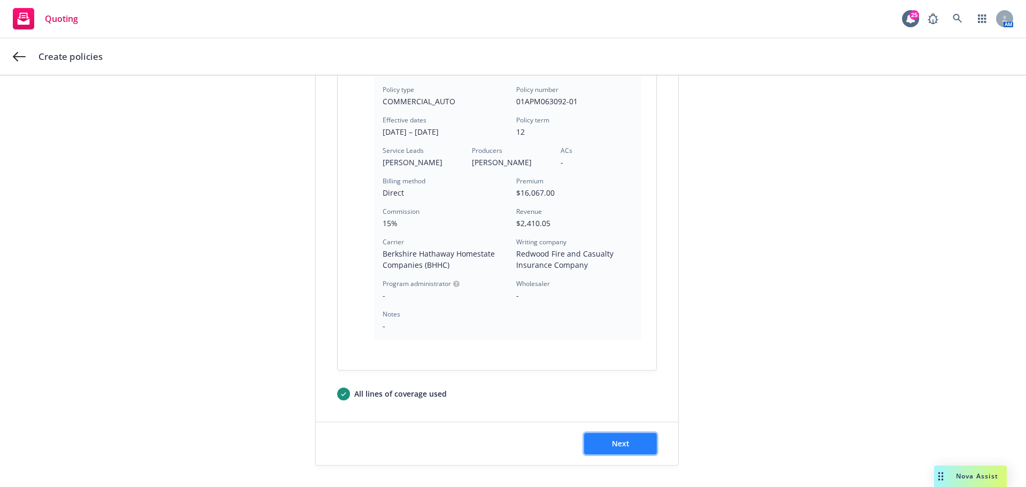
click at [612, 435] on button "Next" at bounding box center [620, 443] width 73 height 21
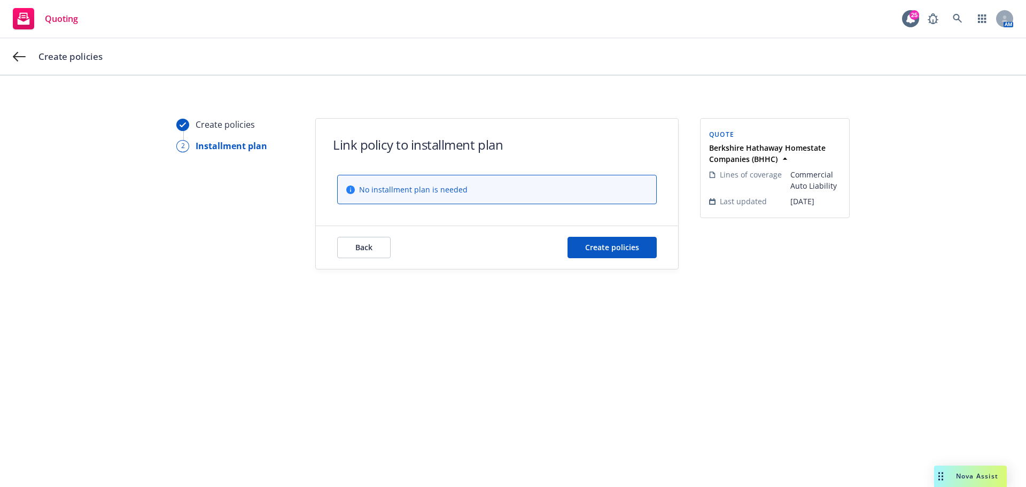
scroll to position [0, 0]
click at [630, 246] on span "Create policies" at bounding box center [612, 247] width 54 height 10
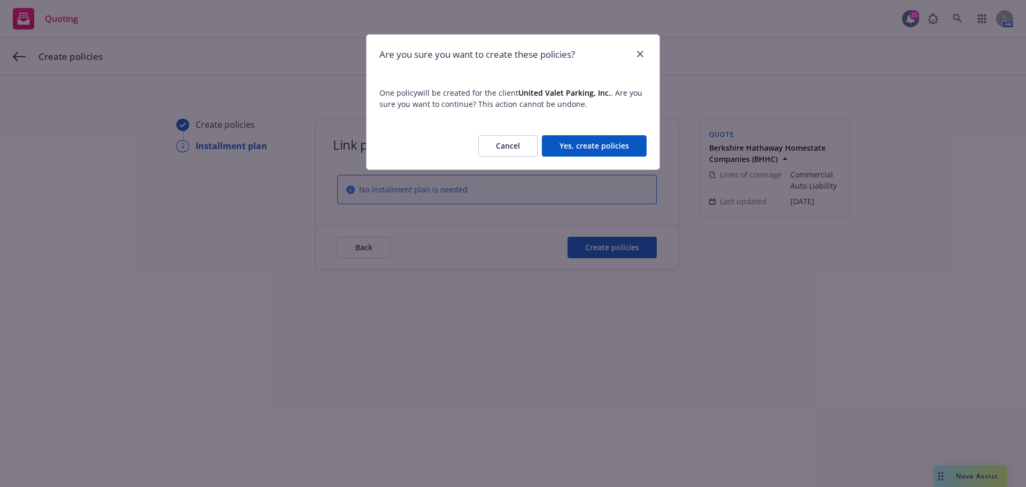
click at [616, 151] on button "Yes, create policies" at bounding box center [594, 145] width 105 height 21
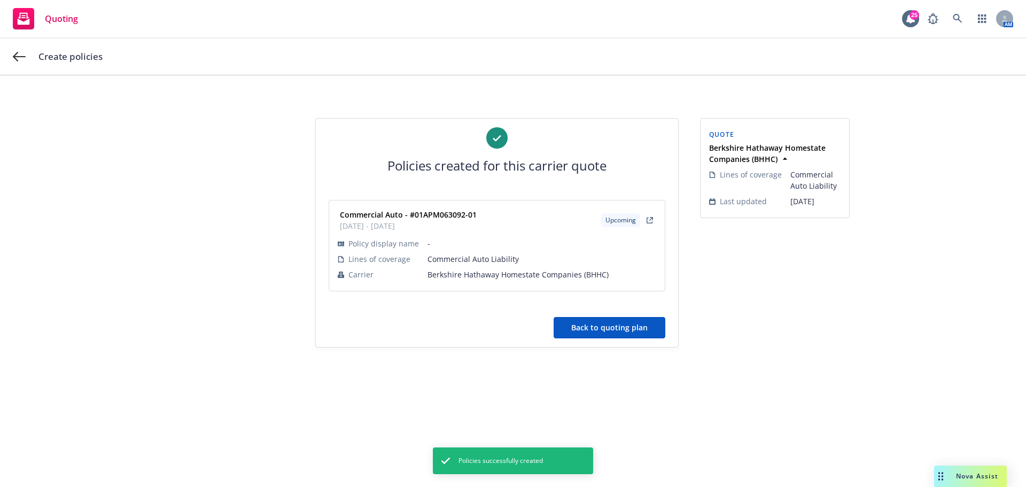
click at [641, 329] on button "Back to quoting plan" at bounding box center [609, 327] width 112 height 21
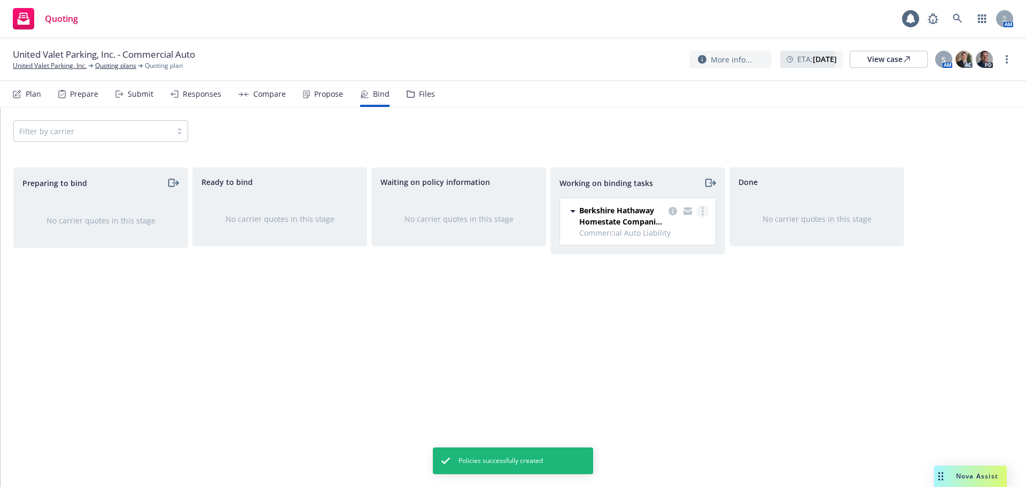
click at [705, 207] on link "more" at bounding box center [702, 211] width 13 height 13
click at [691, 243] on link "Move back one step" at bounding box center [660, 232] width 97 height 21
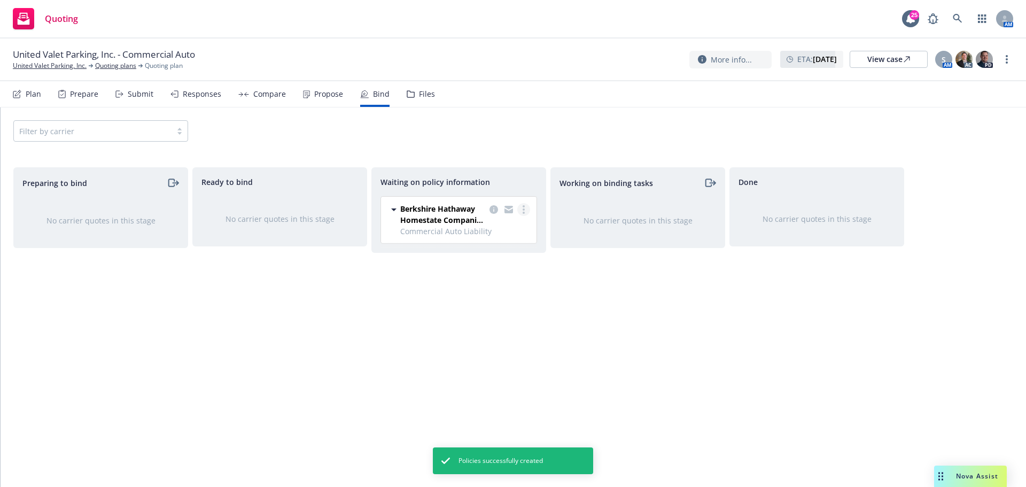
click at [521, 209] on link "more" at bounding box center [523, 209] width 13 height 13
click at [483, 271] on span "Move to done" at bounding box center [470, 274] width 74 height 10
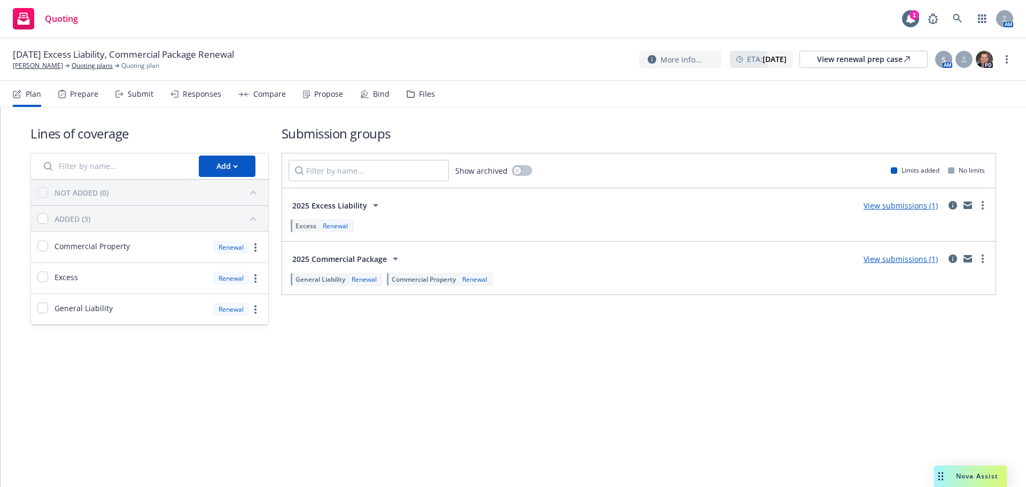
click at [327, 92] on div "Propose" at bounding box center [328, 94] width 29 height 9
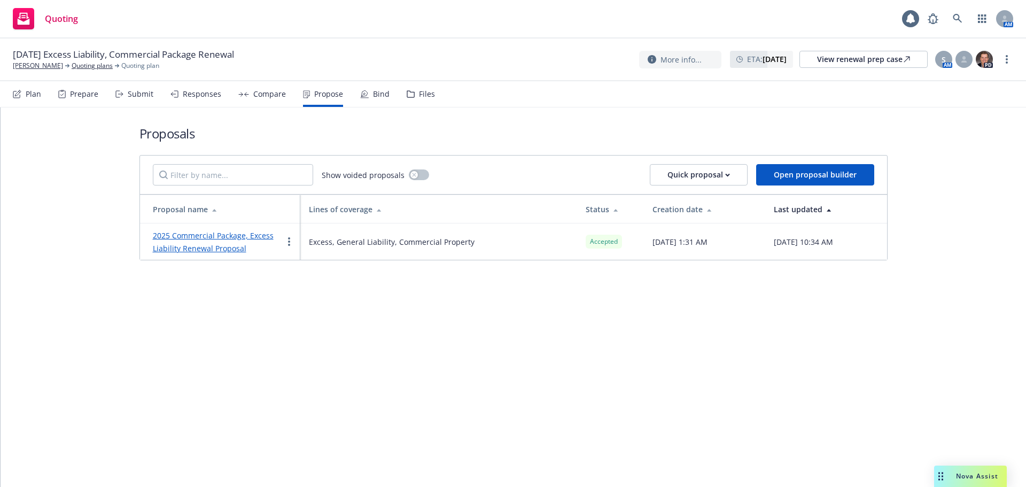
click at [213, 245] on link "2025 Commercial Package, Excess Liability Renewal Proposal" at bounding box center [213, 241] width 121 height 23
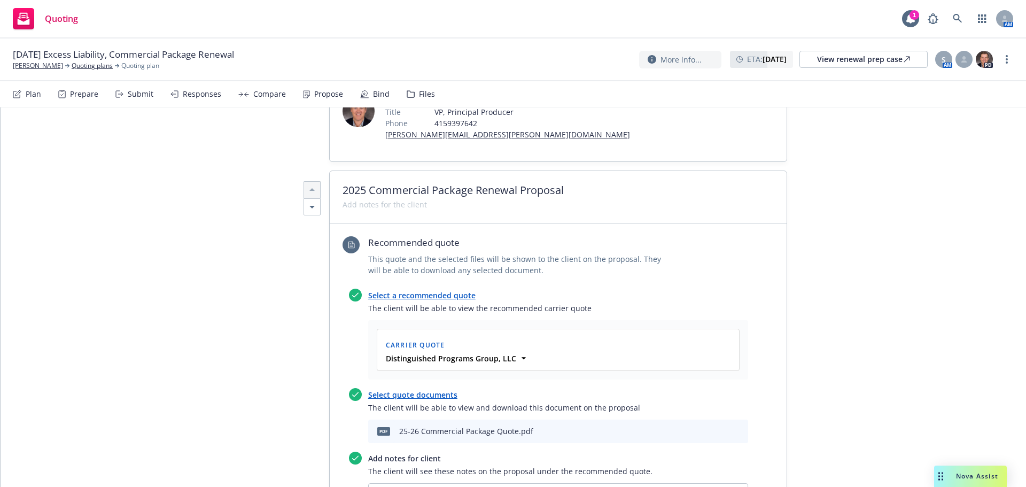
scroll to position [356, 0]
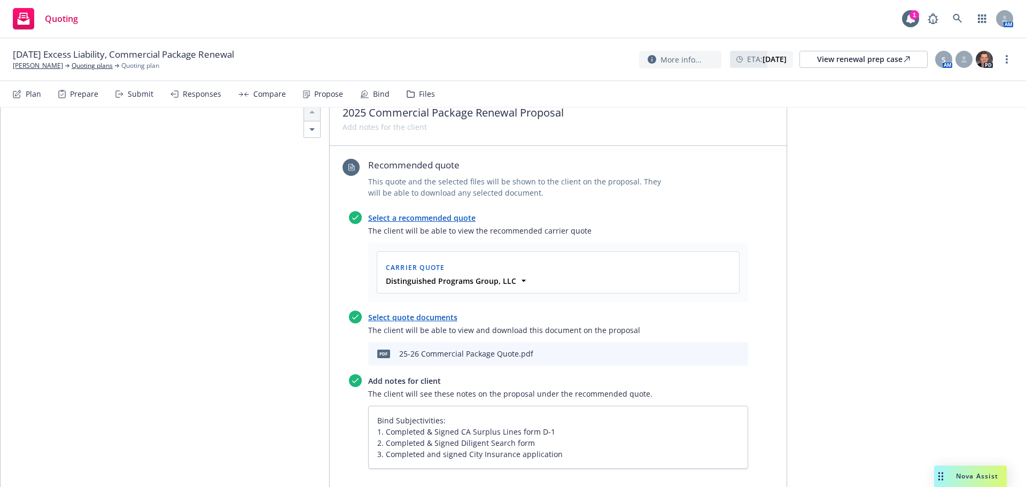
click at [703, 348] on icon "download file" at bounding box center [703, 352] width 9 height 9
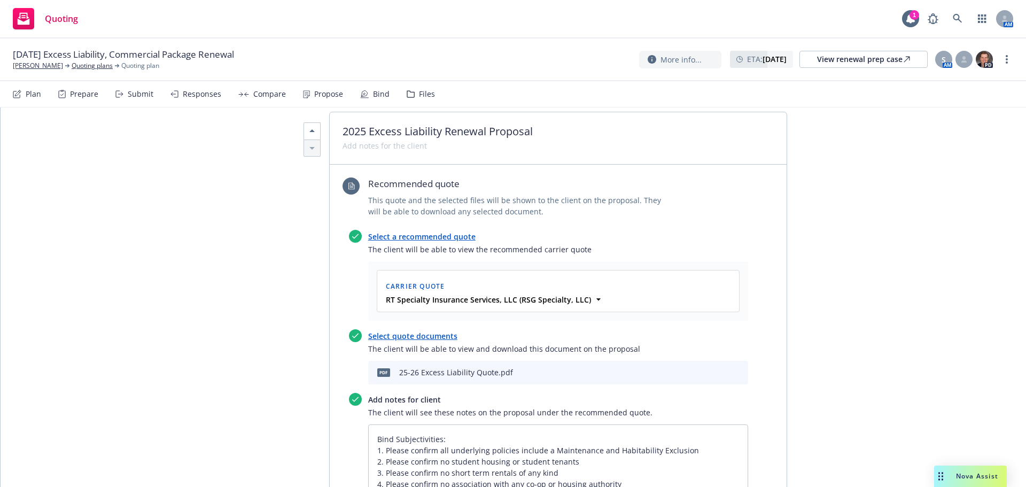
scroll to position [1175, 0]
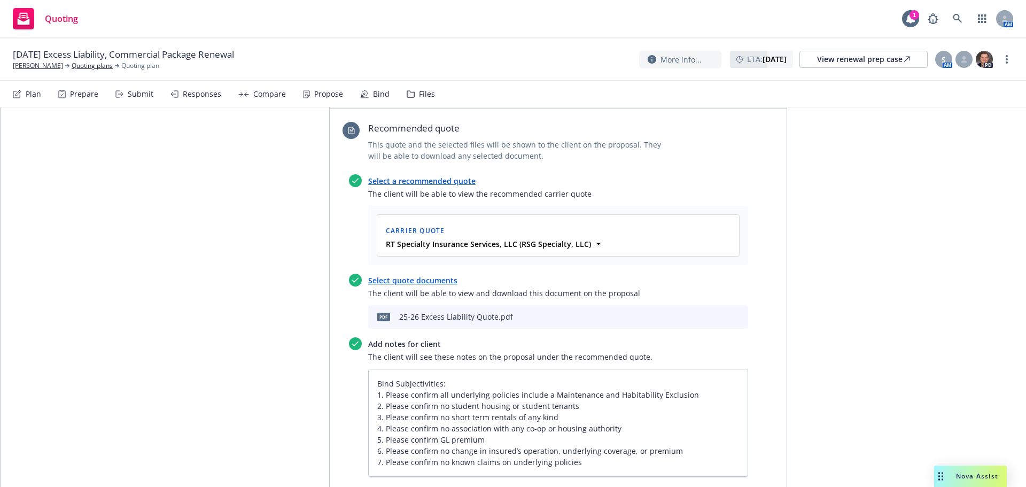
click at [701, 311] on icon "download file" at bounding box center [703, 315] width 9 height 9
click at [1008, 60] on link "more" at bounding box center [1006, 59] width 13 height 13
drag, startPoint x: 998, startPoint y: 63, endPoint x: 950, endPoint y: 74, distance: 48.9
click at [965, 76] on link "Copy logging email" at bounding box center [952, 81] width 119 height 21
type textarea "x"
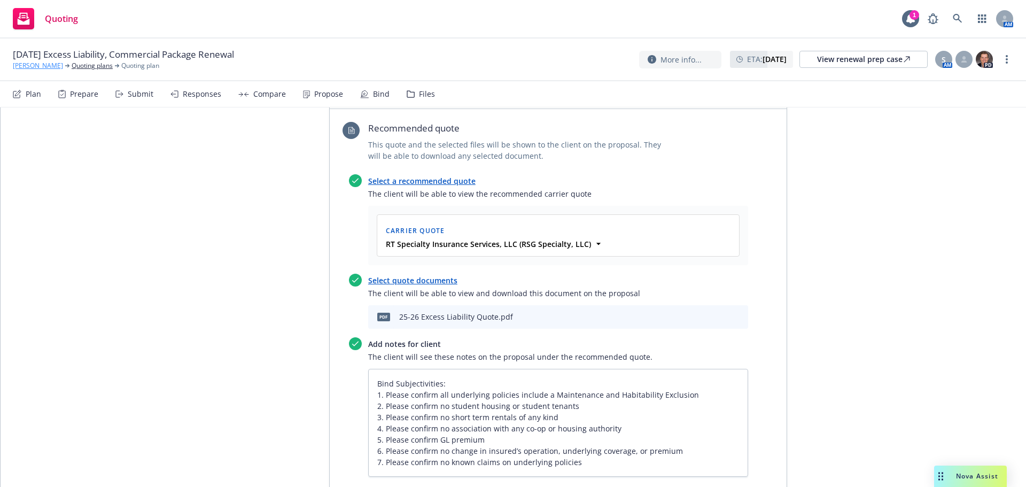
click at [33, 64] on link "[PERSON_NAME]" at bounding box center [38, 66] width 50 height 10
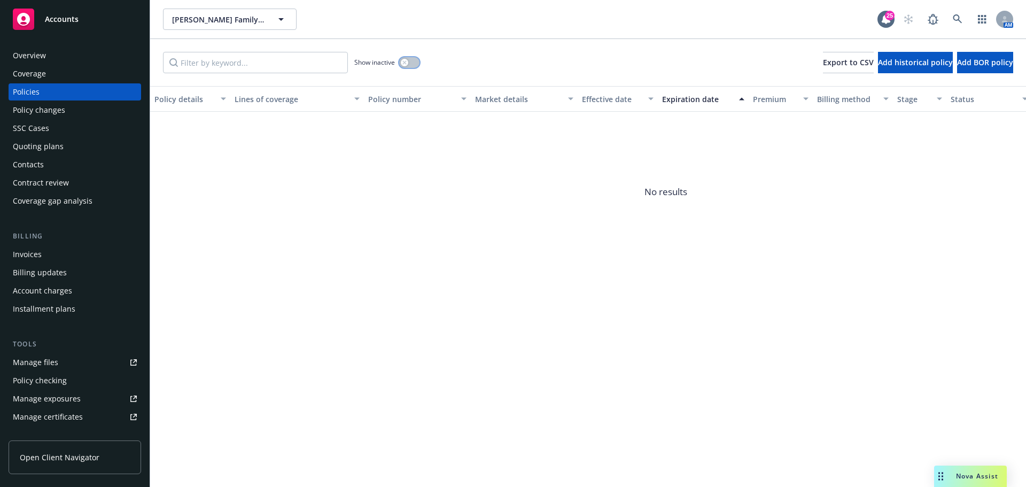
click at [408, 65] on button "button" at bounding box center [409, 62] width 20 height 11
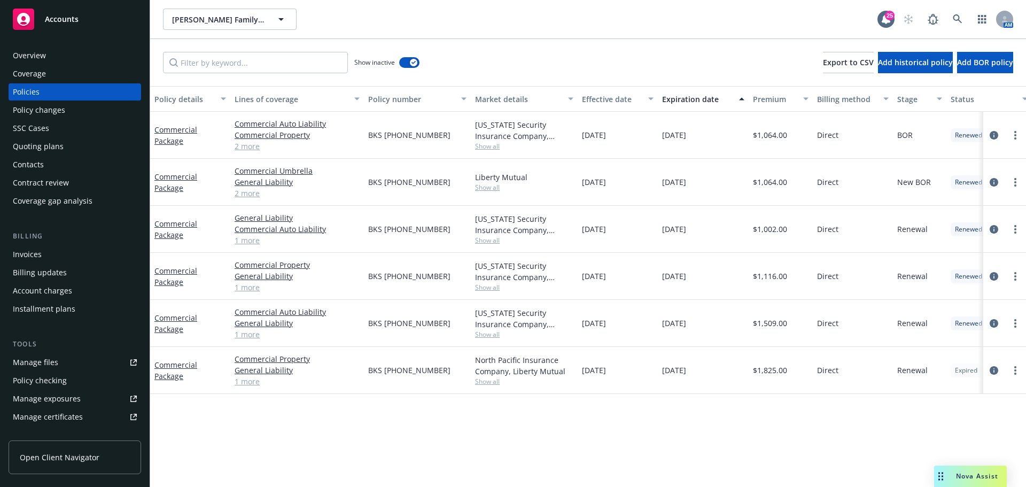
drag, startPoint x: 370, startPoint y: 372, endPoint x: 389, endPoint y: 374, distance: 19.8
click at [369, 372] on span "BKS (25) 57 31 94 04" at bounding box center [409, 369] width 82 height 11
drag, startPoint x: 389, startPoint y: 374, endPoint x: 441, endPoint y: 376, distance: 51.8
click at [441, 376] on div "BKS (25) 57 31 94 04" at bounding box center [417, 370] width 107 height 47
copy span "BKS (25) 57 31 94 04"
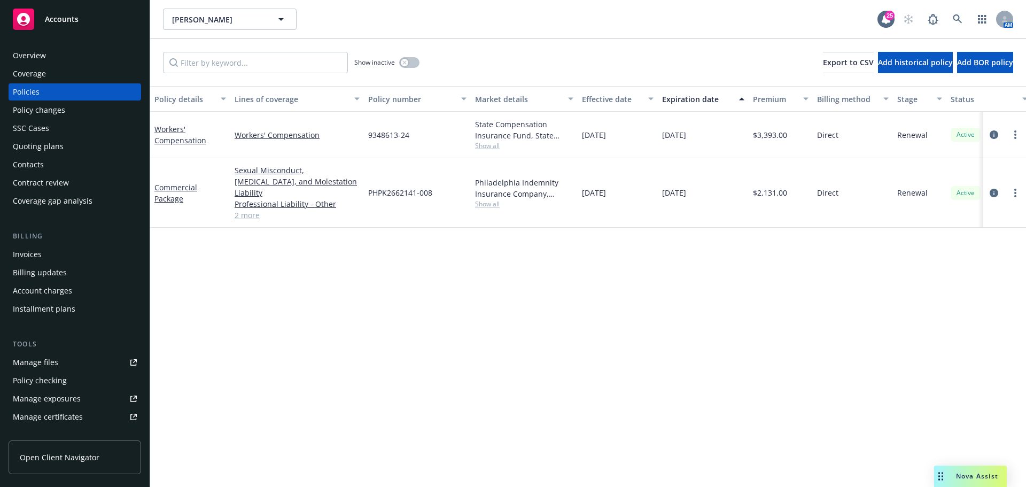
click at [485, 144] on span "Show all" at bounding box center [524, 145] width 98 height 9
click at [655, 291] on div "Policy details Lines of coverage Policy number Market details Effective date Ex…" at bounding box center [588, 286] width 876 height 401
drag, startPoint x: 366, startPoint y: 136, endPoint x: 397, endPoint y: 137, distance: 31.0
click at [397, 137] on div "9348613-24" at bounding box center [417, 135] width 107 height 46
copy span "9348613"
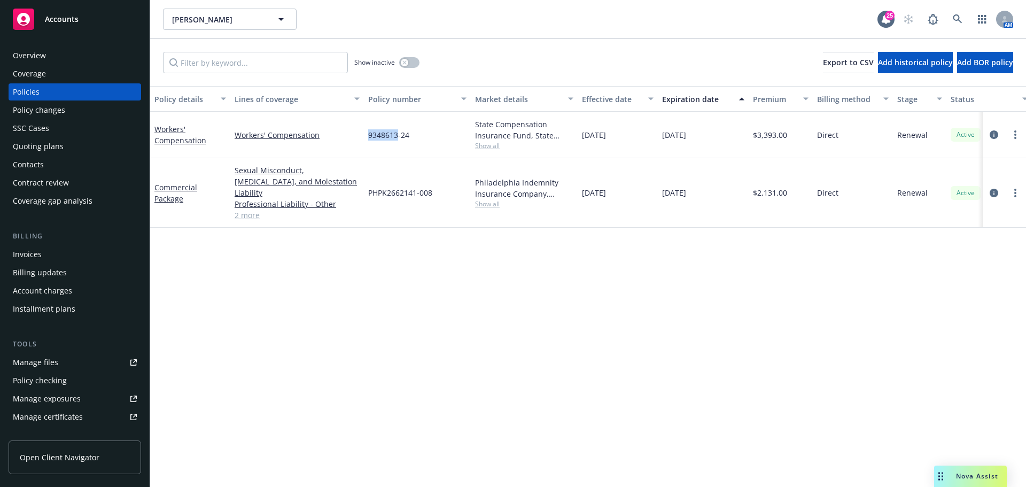
click at [50, 50] on div "Overview" at bounding box center [75, 55] width 124 height 17
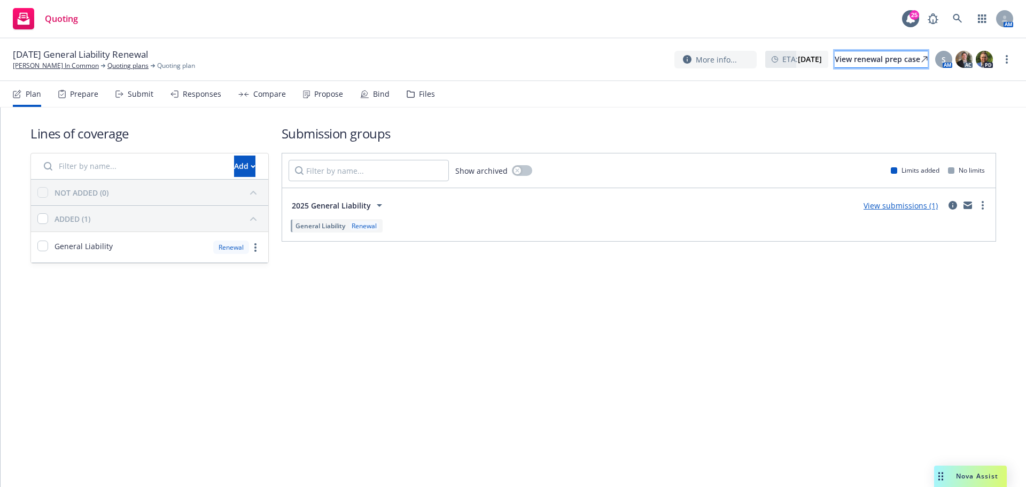
click at [864, 54] on div "View renewal prep case" at bounding box center [880, 59] width 93 height 16
click at [267, 81] on div "Compare" at bounding box center [262, 94] width 48 height 26
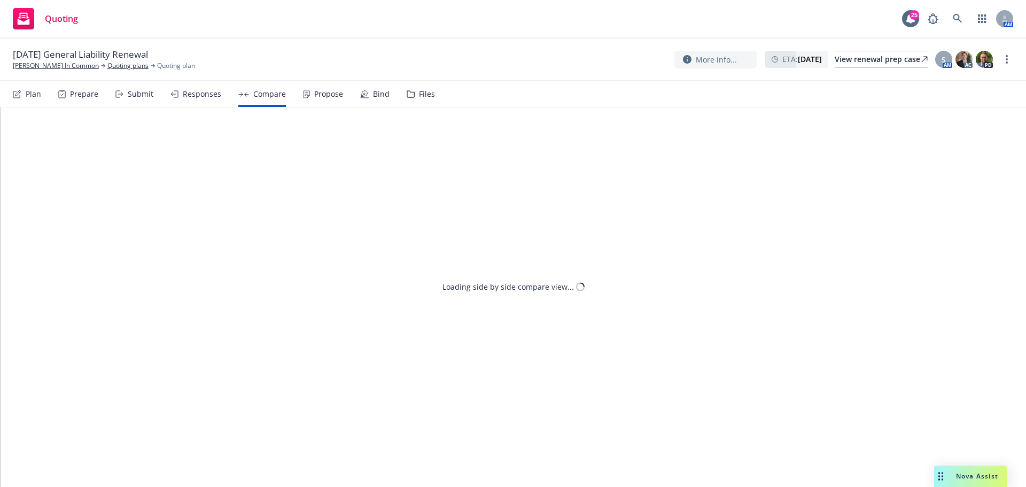
click at [306, 91] on icon at bounding box center [306, 94] width 6 height 7
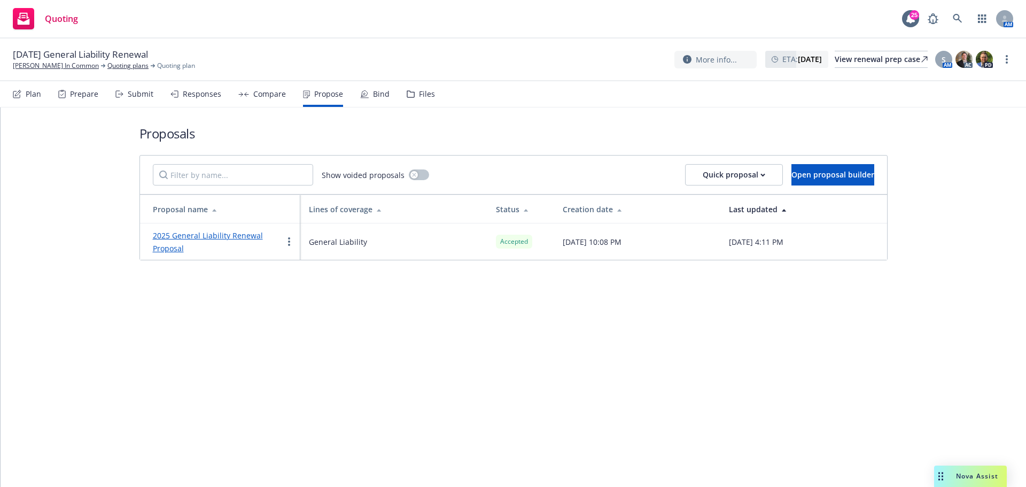
click at [377, 99] on div "Bind" at bounding box center [374, 94] width 29 height 26
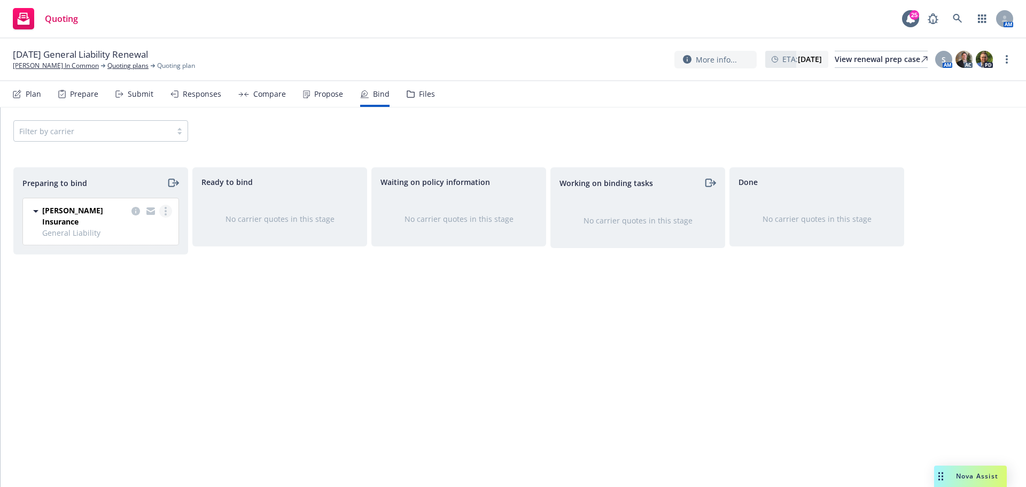
click at [169, 212] on link "more" at bounding box center [165, 211] width 13 height 13
click at [141, 255] on span "Log bind order" at bounding box center [106, 254] width 79 height 10
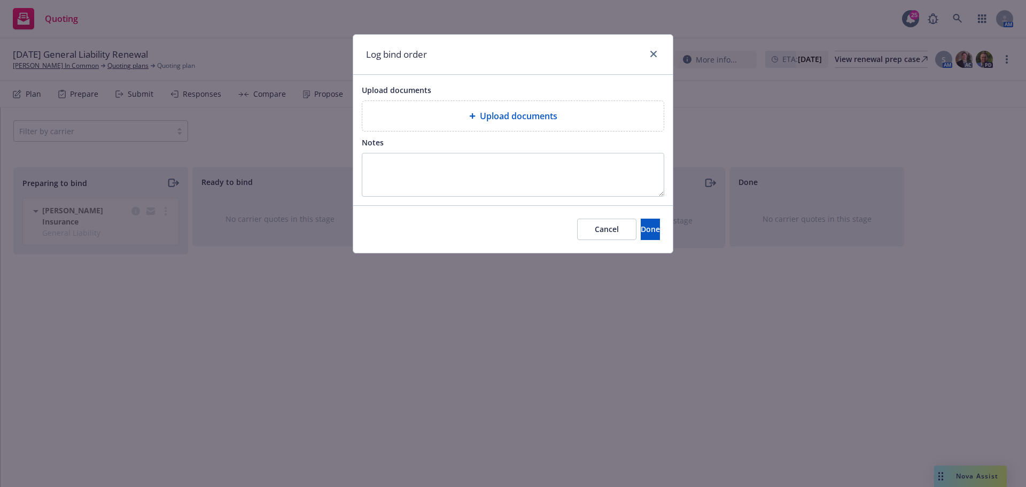
click at [470, 110] on div "Upload documents" at bounding box center [513, 116] width 284 height 13
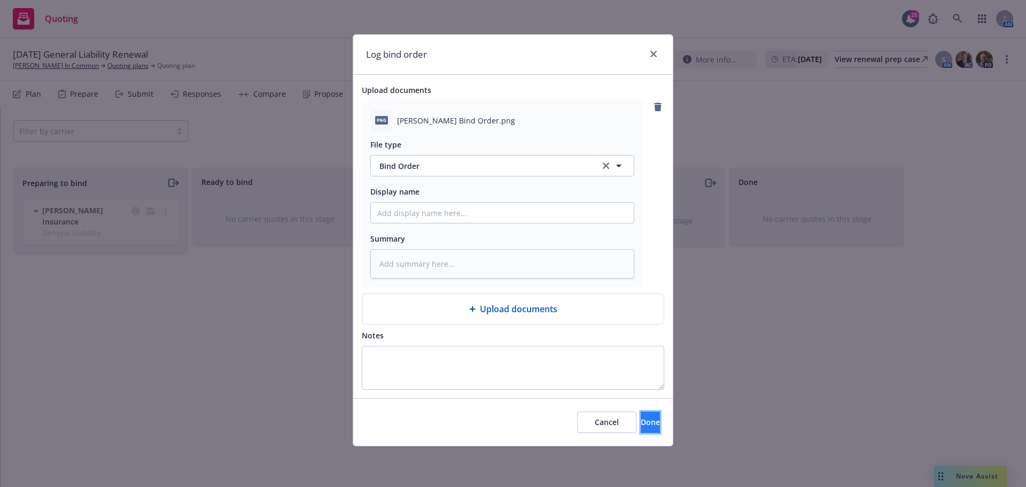
click at [641, 430] on button "Done" at bounding box center [650, 421] width 19 height 21
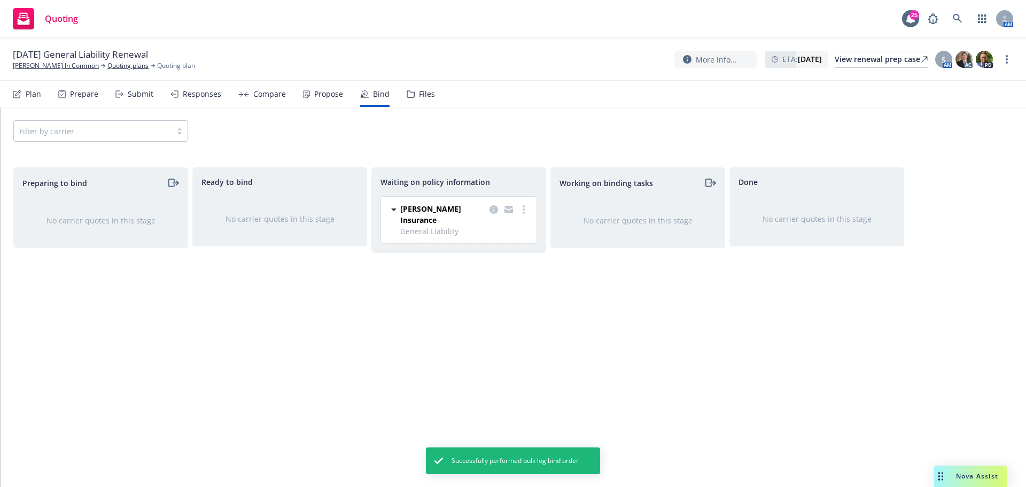
click at [316, 91] on div "Propose" at bounding box center [328, 94] width 29 height 9
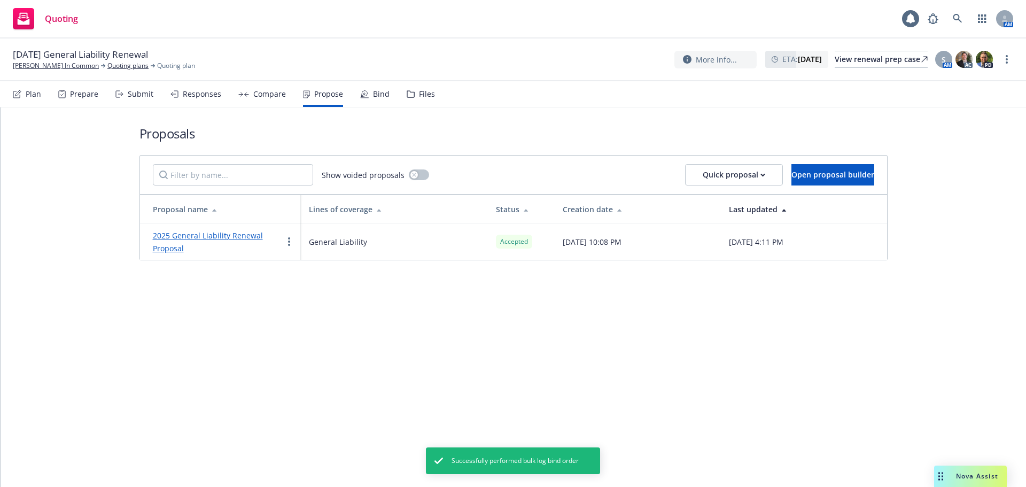
click at [215, 235] on link "2025 General Liability Renewal Proposal" at bounding box center [208, 241] width 110 height 23
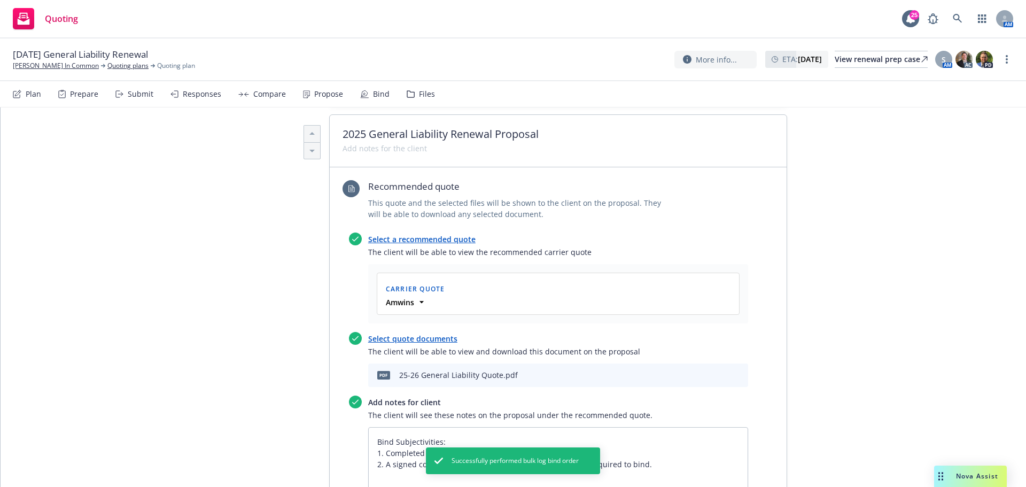
scroll to position [498, 0]
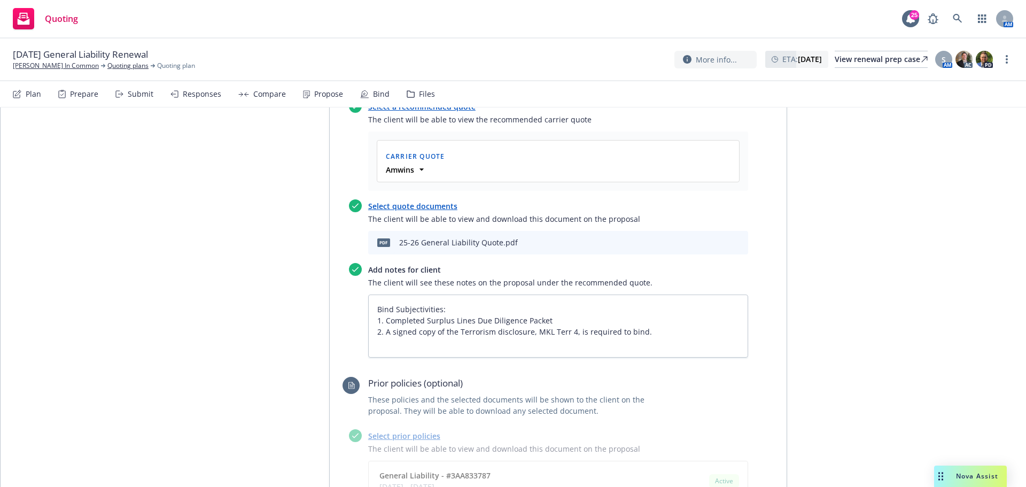
click at [699, 238] on icon "download file" at bounding box center [703, 241] width 9 height 9
click at [1000, 58] on link "more" at bounding box center [1006, 59] width 13 height 13
click at [948, 79] on link "Copy logging email" at bounding box center [952, 81] width 119 height 21
type textarea "x"
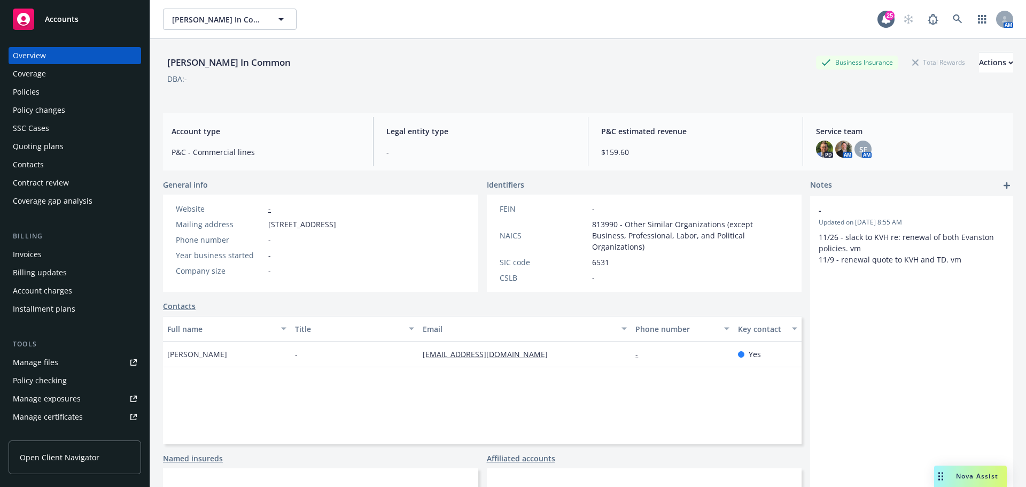
drag, startPoint x: 291, startPoint y: 66, endPoint x: 170, endPoint y: 65, distance: 120.7
click at [170, 65] on div "Georges Tenant In Common Business Insurance Total Rewards Actions" at bounding box center [588, 62] width 850 height 21
click at [170, 64] on div "[PERSON_NAME] In Common" at bounding box center [229, 63] width 132 height 14
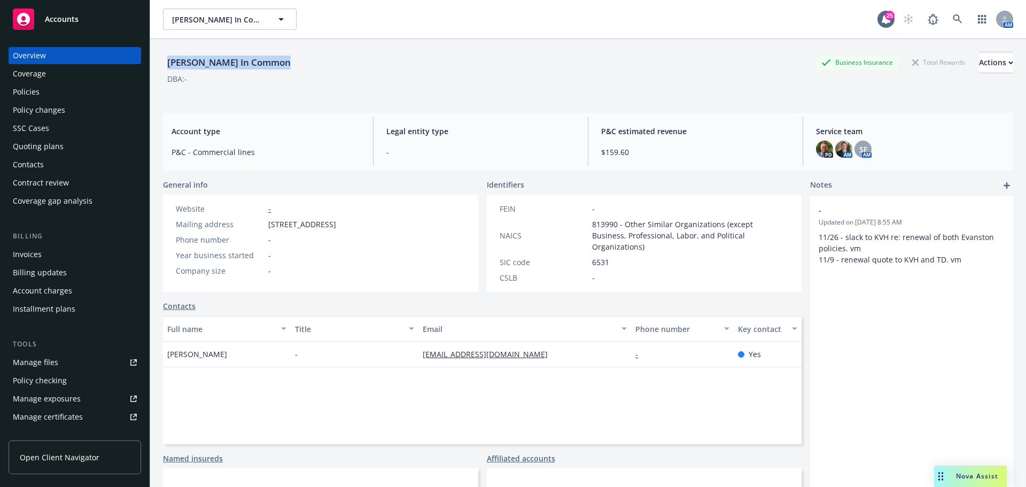
click at [270, 64] on div "[PERSON_NAME] In Common" at bounding box center [229, 63] width 132 height 14
drag, startPoint x: 271, startPoint y: 224, endPoint x: 409, endPoint y: 232, distance: 138.6
click at [349, 232] on div "Website - Mailing address 145 E Main St, Grass Valley, CA, 95945 Phone number -…" at bounding box center [256, 242] width 186 height 97
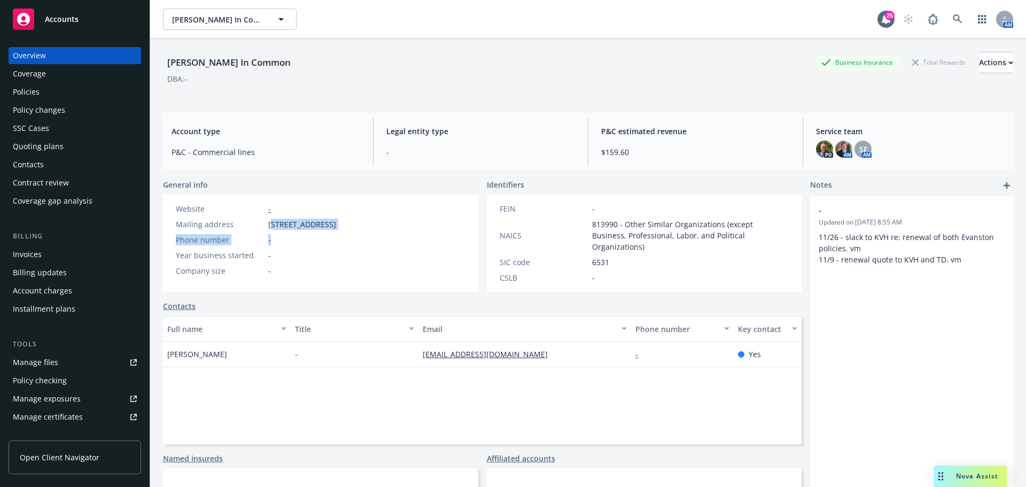
click at [340, 230] on div "Website - Mailing address 145 E Main St, Grass Valley, CA, 95945 Phone number -…" at bounding box center [255, 239] width 169 height 73
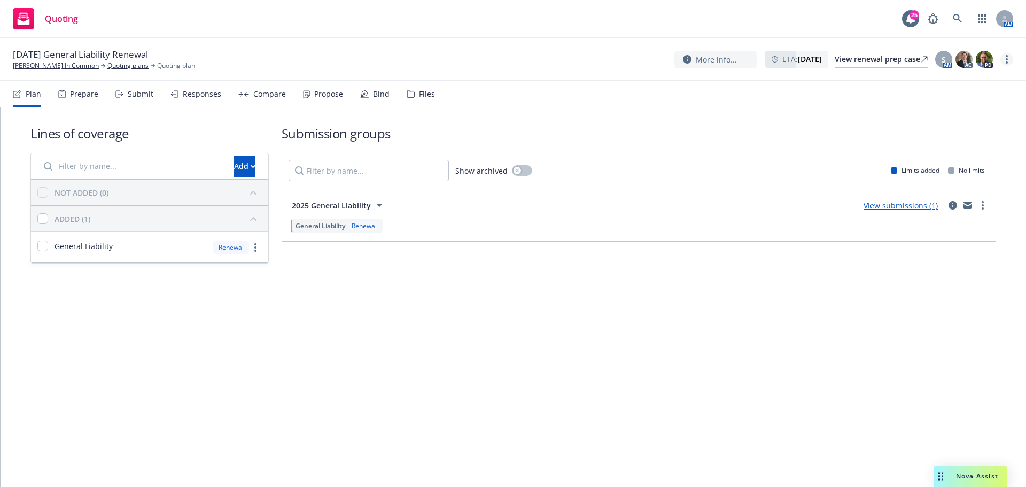
click at [1008, 54] on link "more" at bounding box center [1006, 59] width 13 height 13
click at [973, 77] on link "Copy logging email" at bounding box center [952, 81] width 119 height 21
